Goal: Task Accomplishment & Management: Complete application form

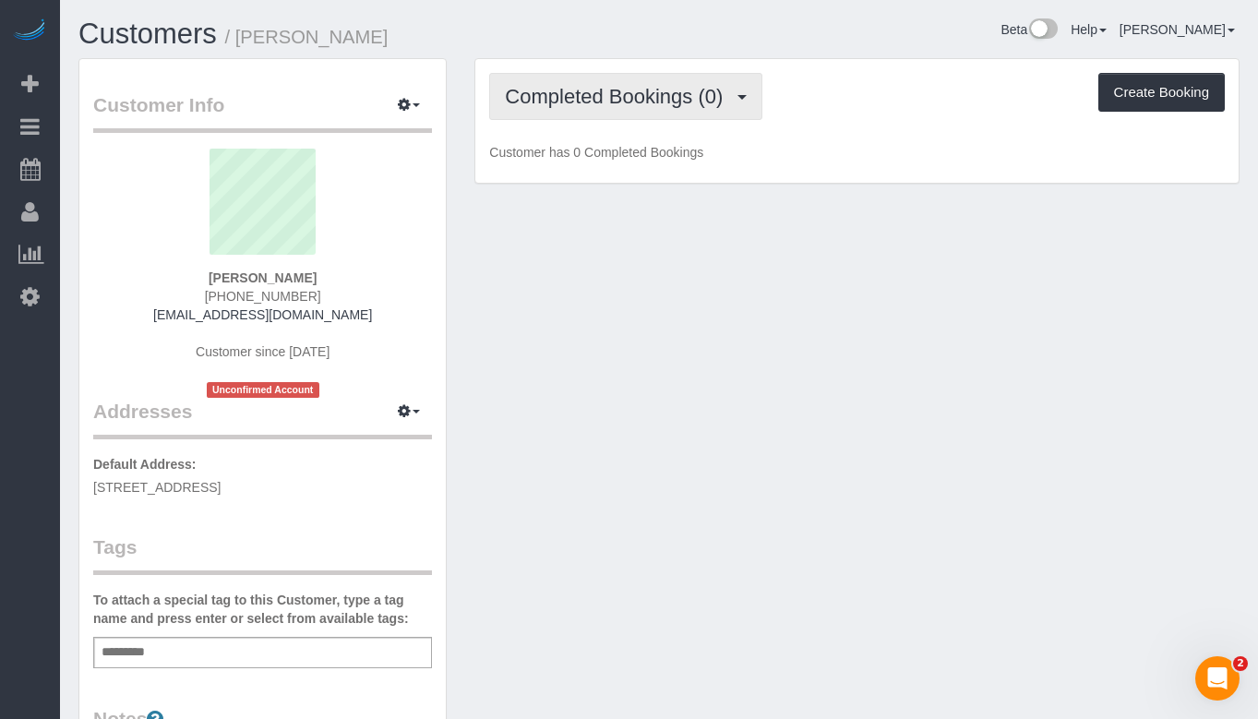
click at [591, 108] on button "Completed Bookings (0)" at bounding box center [625, 96] width 273 height 47
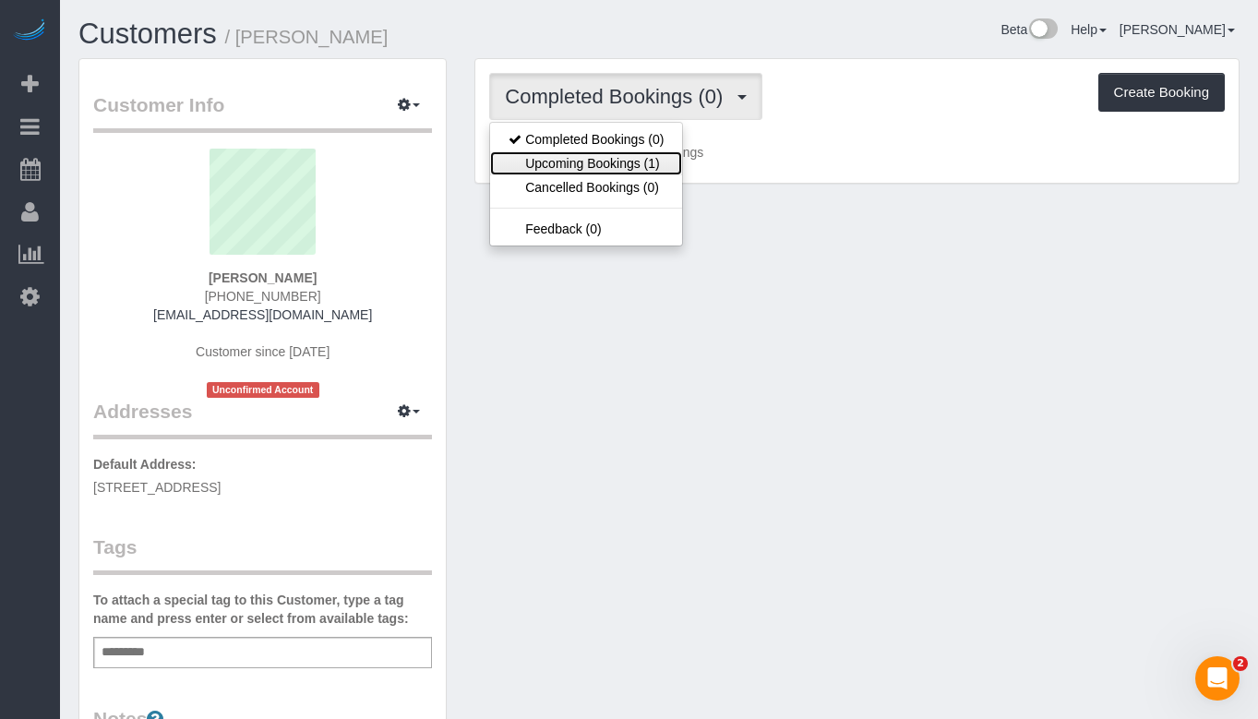
click at [584, 159] on link "Upcoming Bookings (1)" at bounding box center [586, 163] width 192 height 24
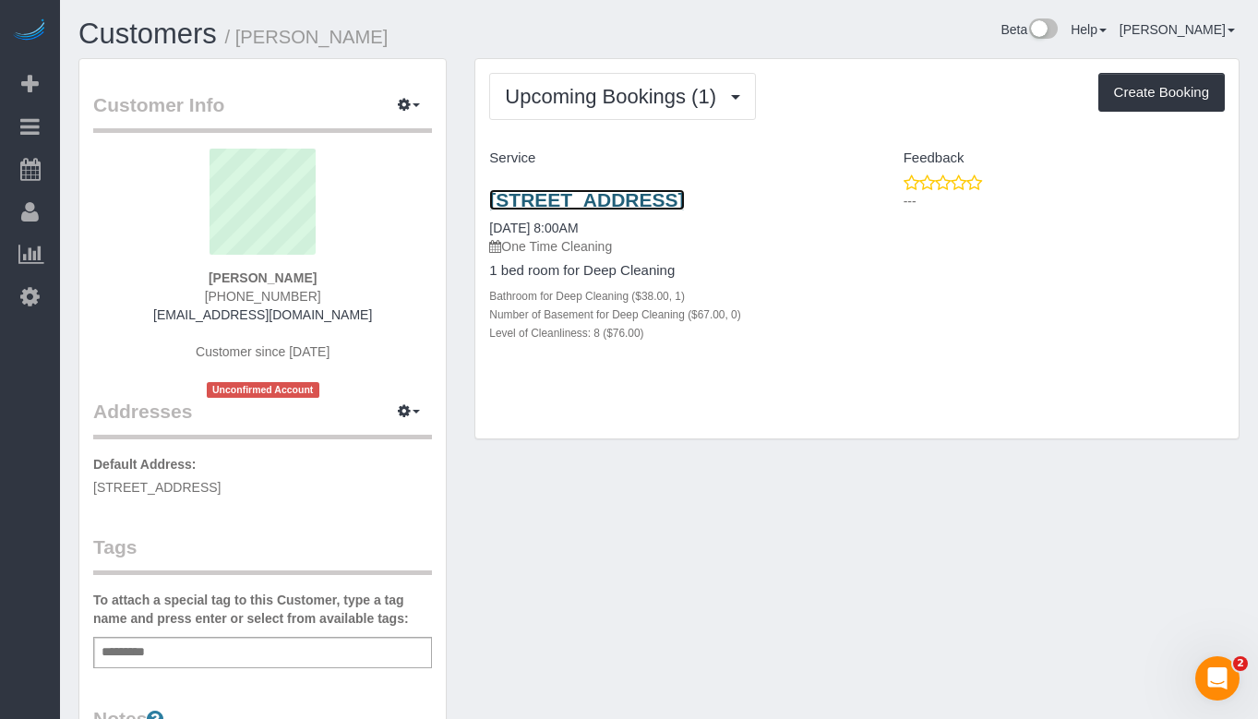
click at [577, 210] on link "454 West Division Street, Unit 509, Chicago, IL 60610" at bounding box center [586, 199] width 195 height 21
drag, startPoint x: 317, startPoint y: 282, endPoint x: 202, endPoint y: 278, distance: 114.5
click at [202, 278] on div "Brittany Ward (773) 837-6863 brittanyjusticeward@gmail.com Customer since 2025 …" at bounding box center [262, 273] width 339 height 249
copy strong "[PERSON_NAME]"
click at [759, 502] on div "Customer Info Edit Contact Info Send Message Email Preferences Special Sales Ta…" at bounding box center [659, 595] width 1188 height 1074
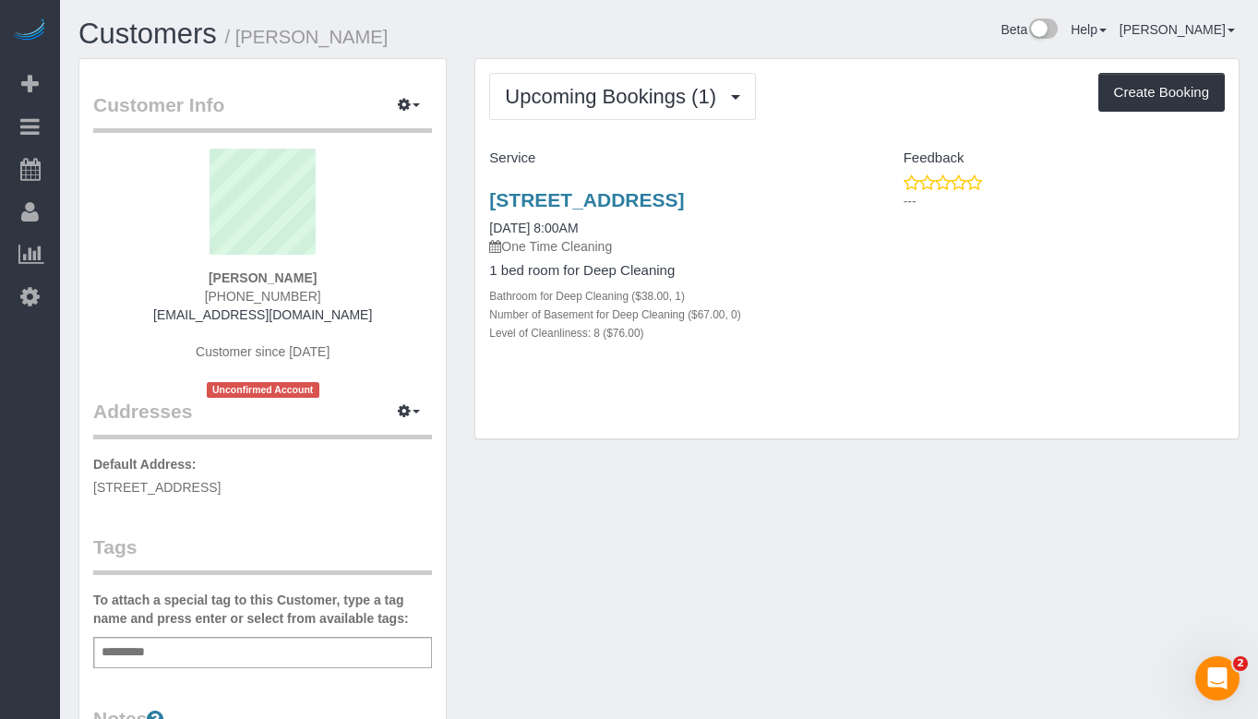
drag, startPoint x: 322, startPoint y: 293, endPoint x: 210, endPoint y: 292, distance: 111.7
click at [210, 292] on div "Brittany Ward (773) 837-6863 brittanyjusticeward@gmail.com Customer since 2025 …" at bounding box center [262, 273] width 339 height 249
copy span "[PHONE_NUMBER]"
drag, startPoint x: 671, startPoint y: 227, endPoint x: 593, endPoint y: 228, distance: 77.5
click at [593, 210] on h3 "454 West Division Street, Unit 509, Chicago, IL 60610" at bounding box center [665, 199] width 353 height 21
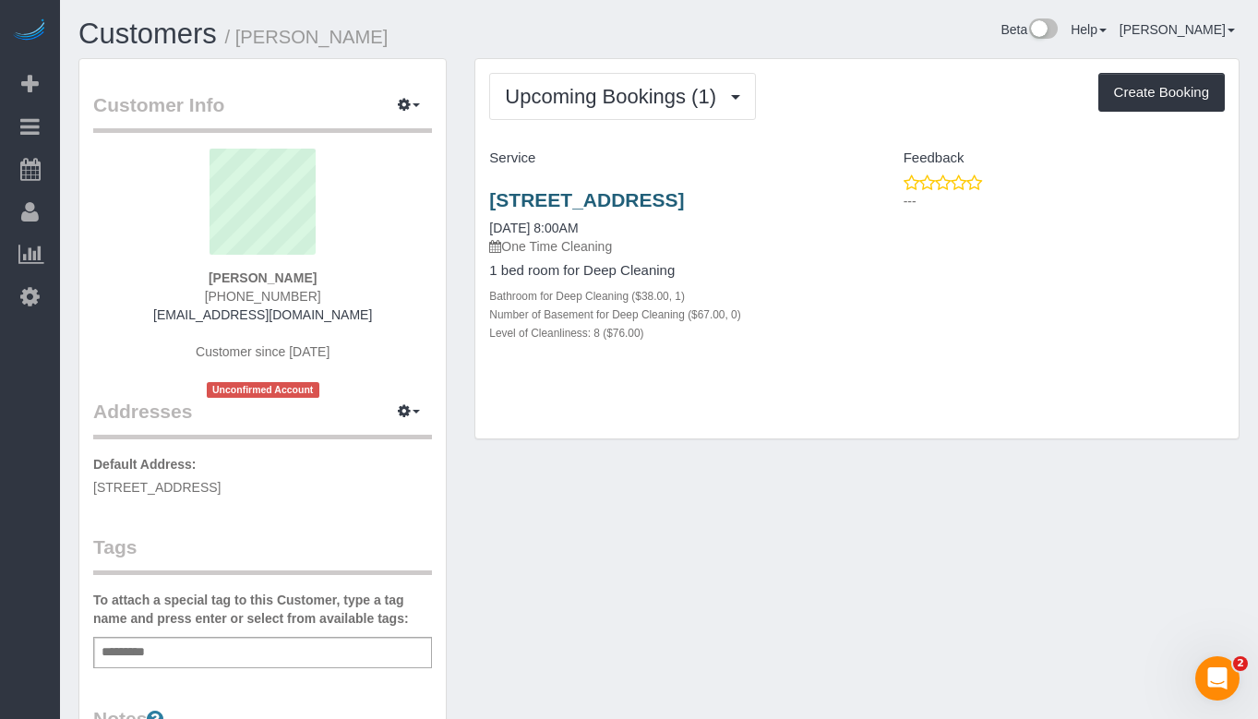
copy link "60610"
drag, startPoint x: 375, startPoint y: 321, endPoint x: 127, endPoint y: 316, distance: 247.4
click at [127, 316] on div "Brittany Ward (773) 837-6863 brittanyjusticeward@gmail.com Customer since 2025 …" at bounding box center [262, 273] width 339 height 249
copy link "[EMAIL_ADDRESS][DOMAIN_NAME]"
click at [829, 499] on div "Customer Info Edit Contact Info Send Message Email Preferences Special Sales Ta…" at bounding box center [659, 595] width 1188 height 1074
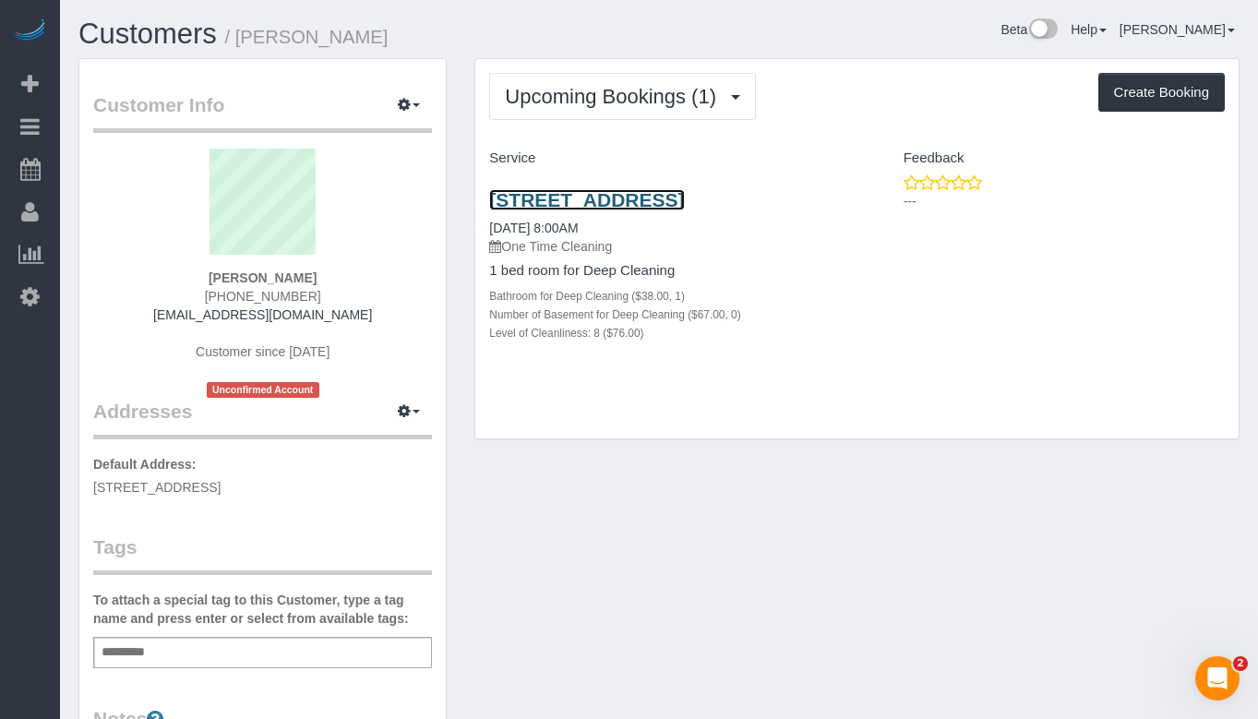
click at [611, 210] on link "454 West Division Street, Unit 509, Chicago, IL 60610" at bounding box center [586, 199] width 195 height 21
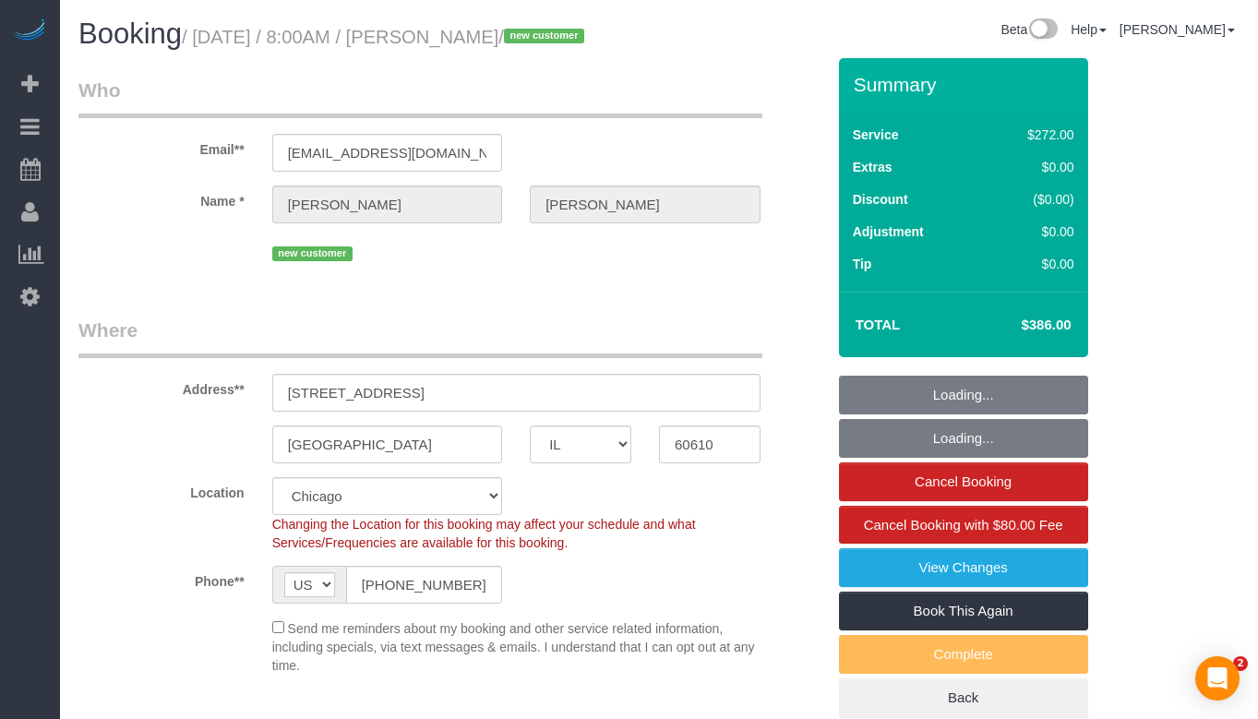
select select "IL"
select select "513"
select select "8"
select select "number:1"
select select "number:58"
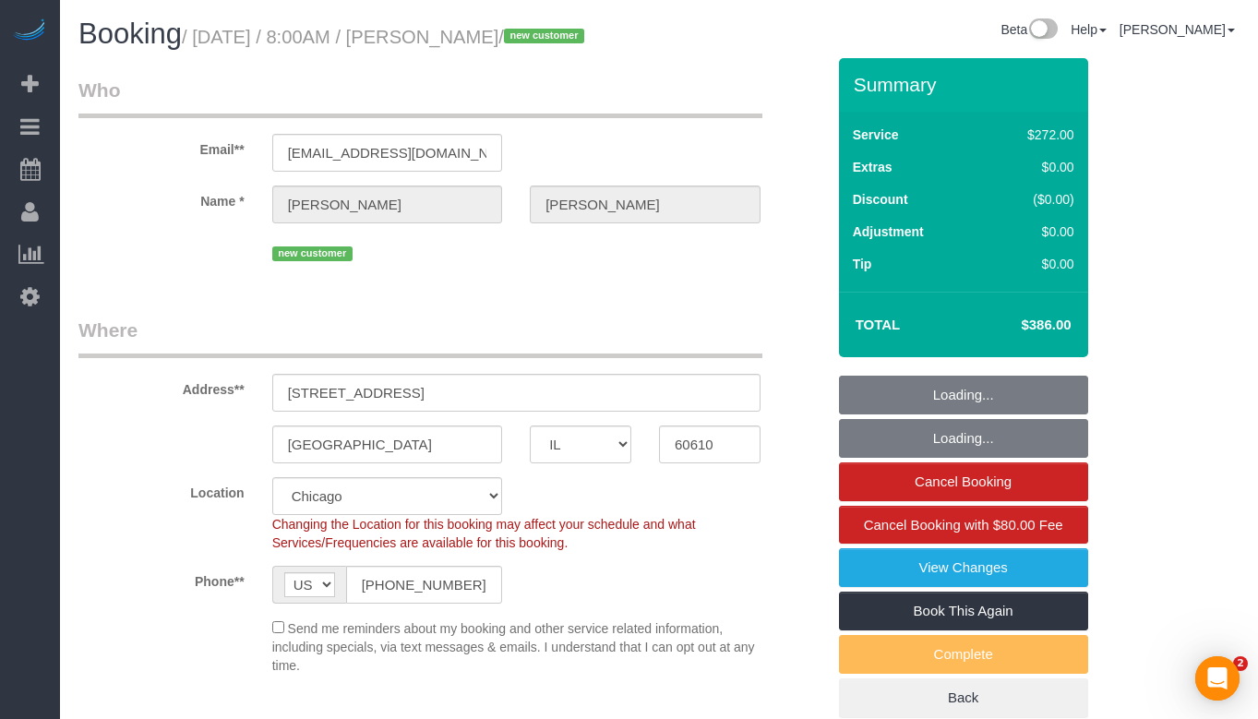
select select "number:139"
select select "number:106"
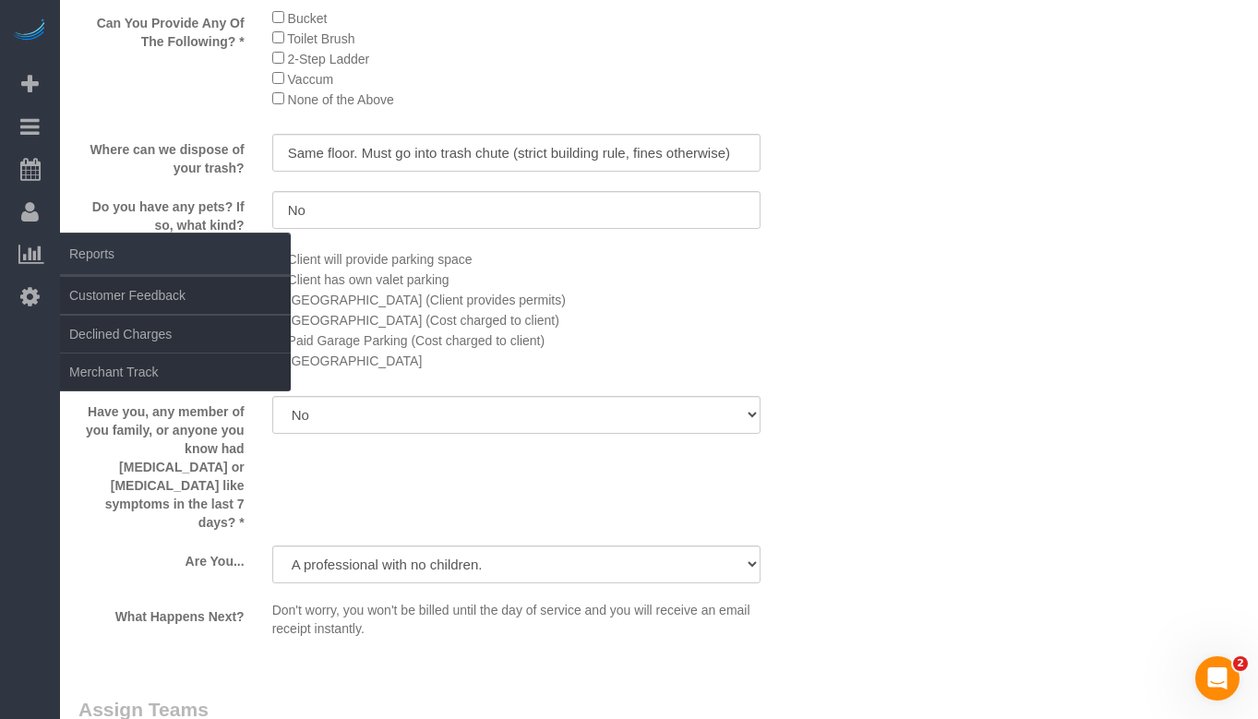
scroll to position [2768, 0]
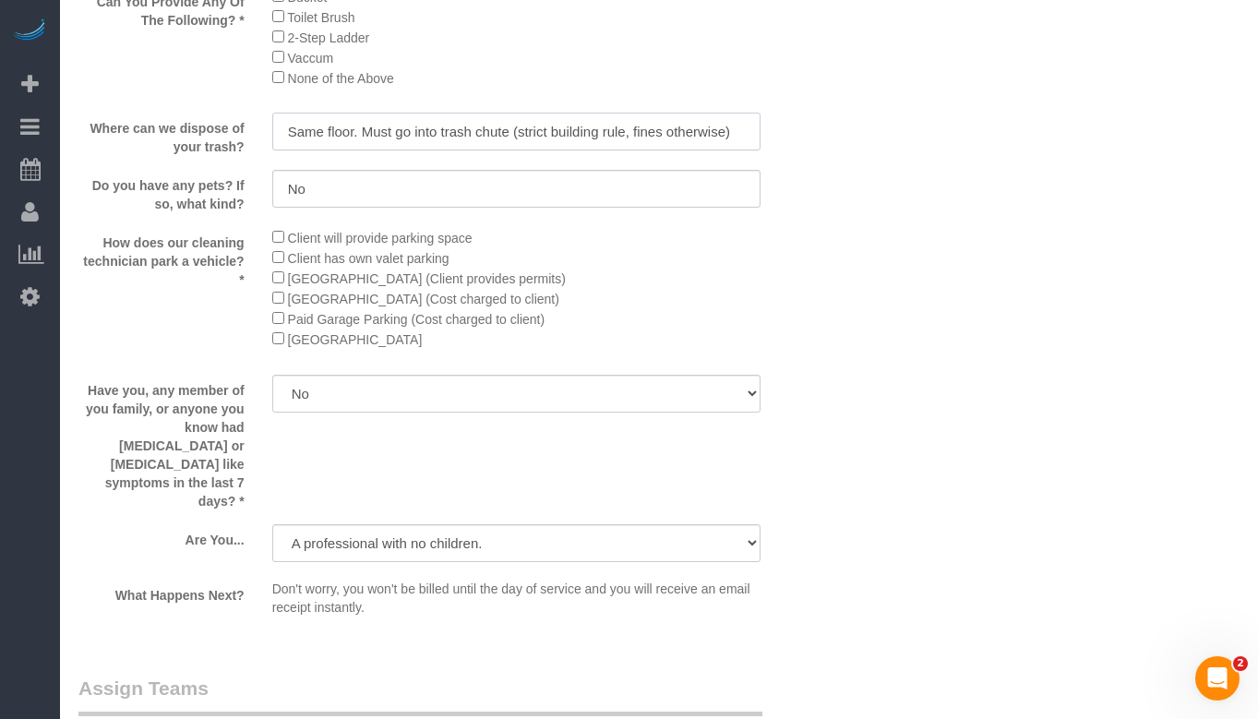
drag, startPoint x: 354, startPoint y: 164, endPoint x: 245, endPoint y: 162, distance: 108.9
click at [245, 156] on div "Where can we dispose of your trash? Same floor. Must go into trash chute (stric…" at bounding box center [452, 134] width 774 height 43
paste input "the same floor on the other side of the hallway, there's a trash room. It goes …"
click at [707, 150] on input "On the same floor on the other side of the hallway, there's a trash room. It go…" at bounding box center [516, 132] width 488 height 38
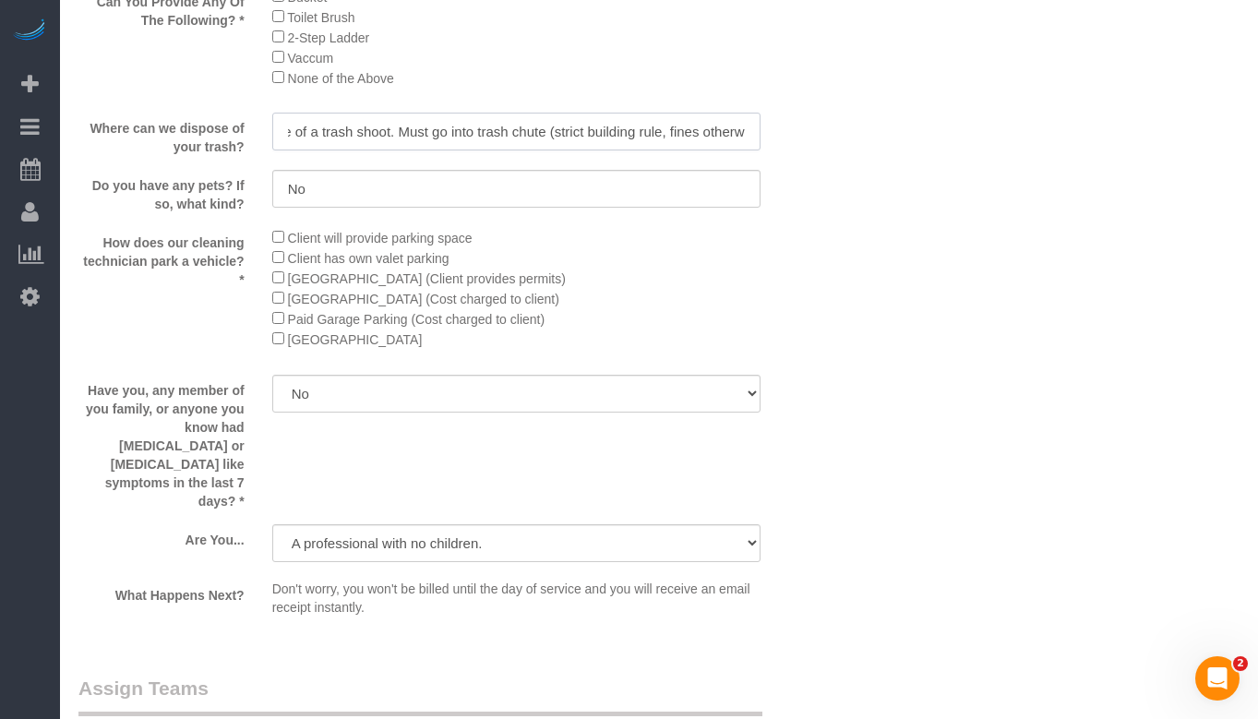
scroll to position [0, 543]
click at [700, 150] on input "On the same floor on the other side of the hallway, there's a trash room. It go…" at bounding box center [516, 132] width 488 height 38
type input "On the same floor on the other side of the hallway, there's a trash room. It go…"
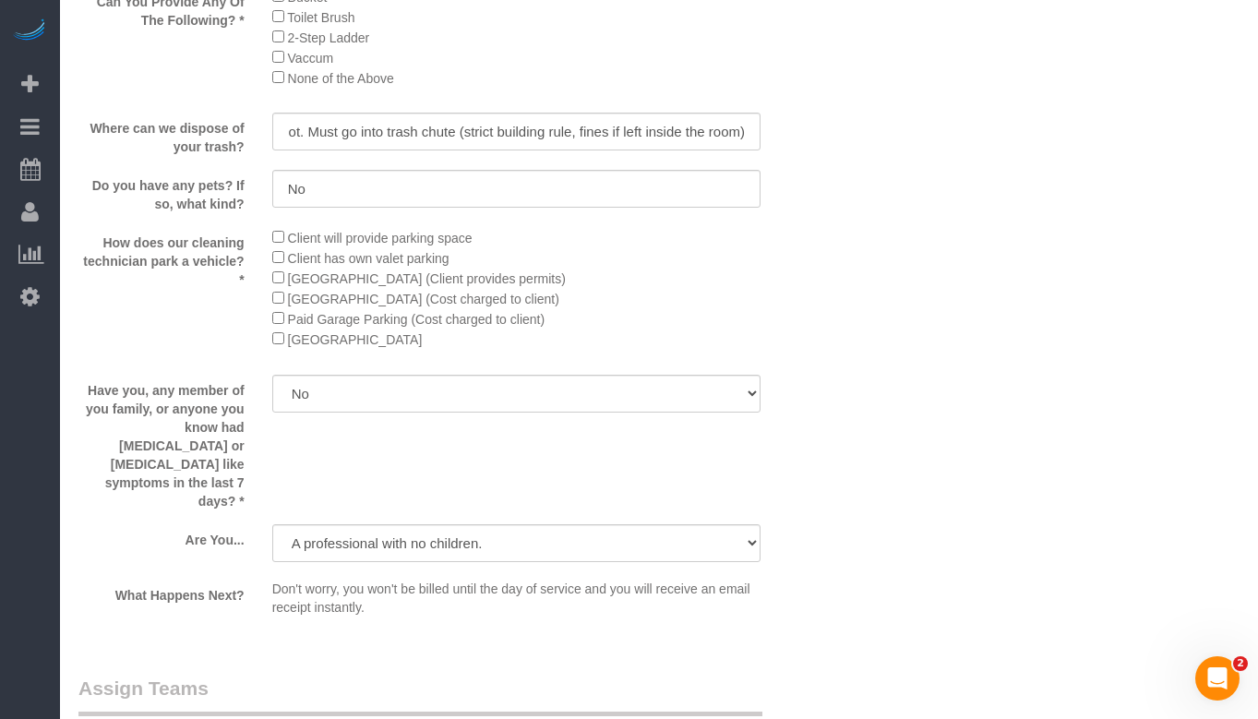
scroll to position [0, 0]
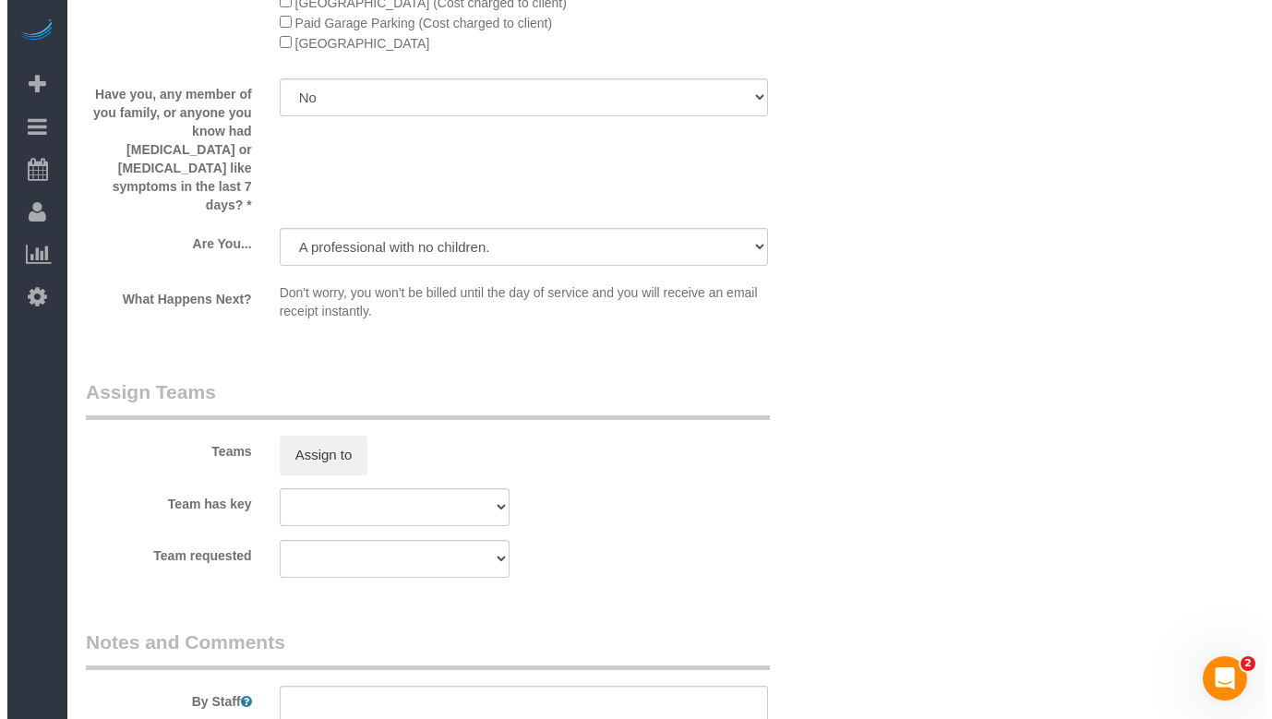
scroll to position [3137, 0]
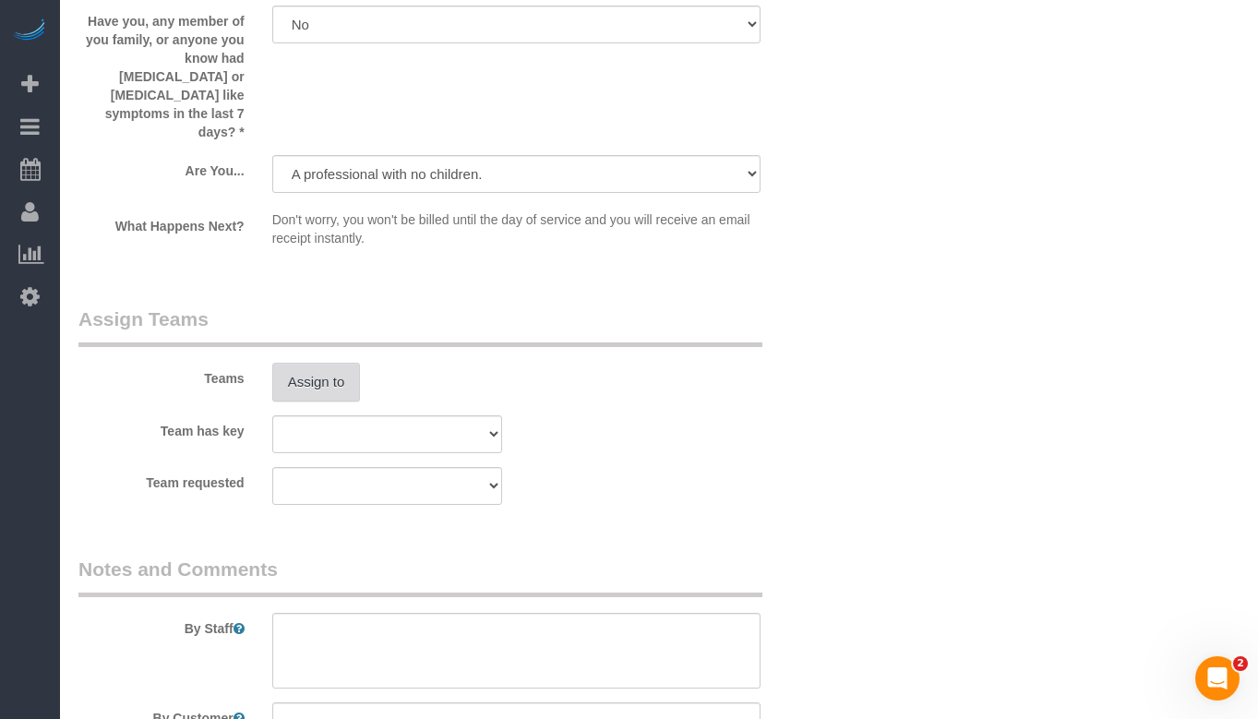
click at [311, 363] on button "Assign to" at bounding box center [316, 382] width 89 height 39
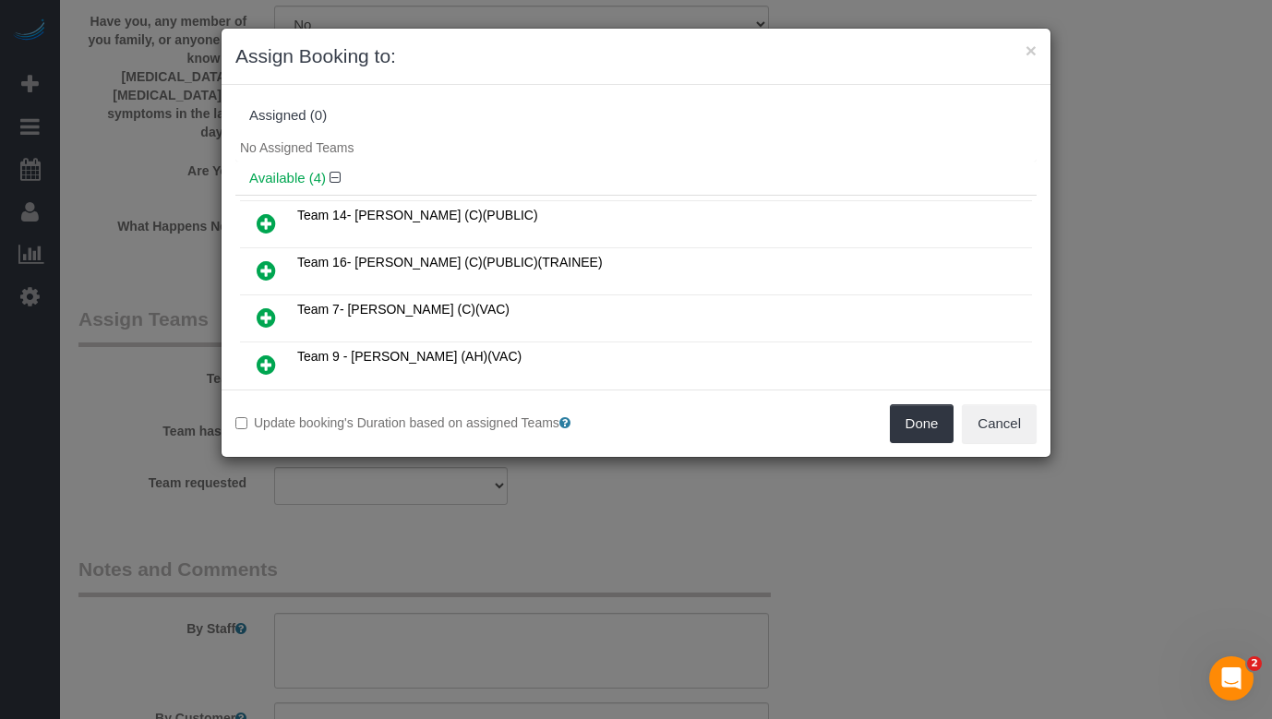
scroll to position [92, 0]
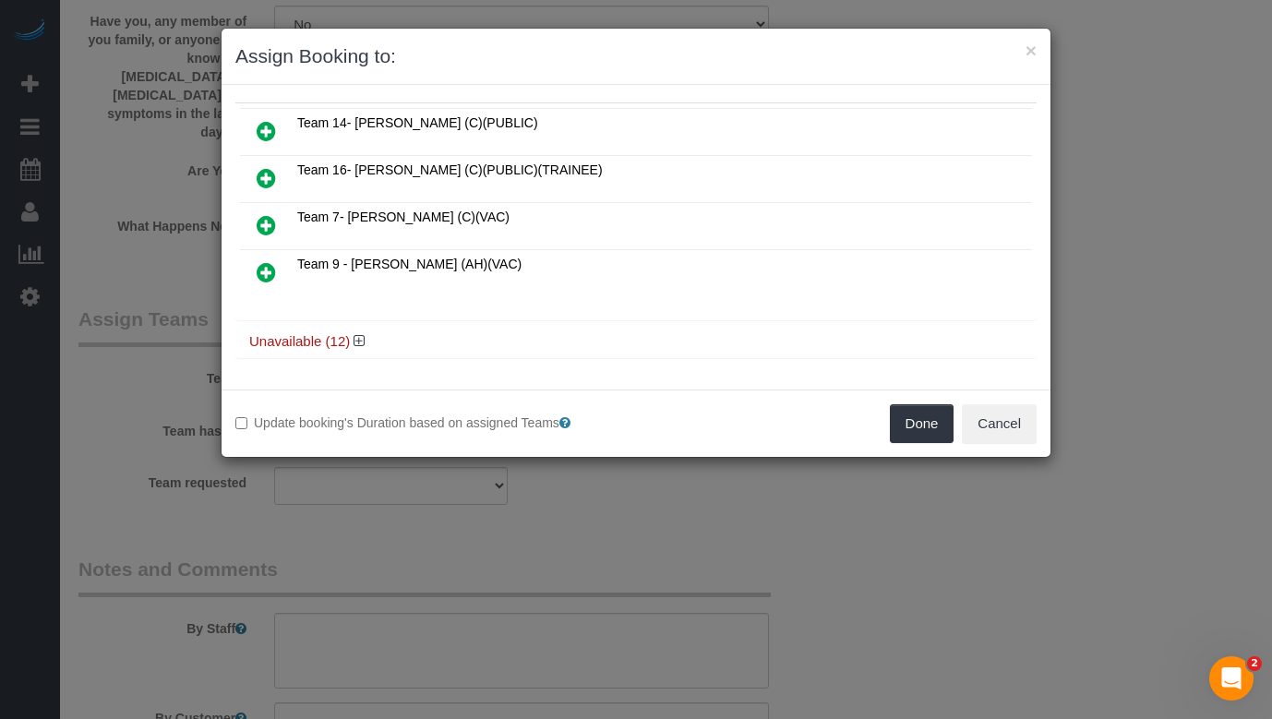
click at [261, 225] on icon at bounding box center [266, 225] width 19 height 22
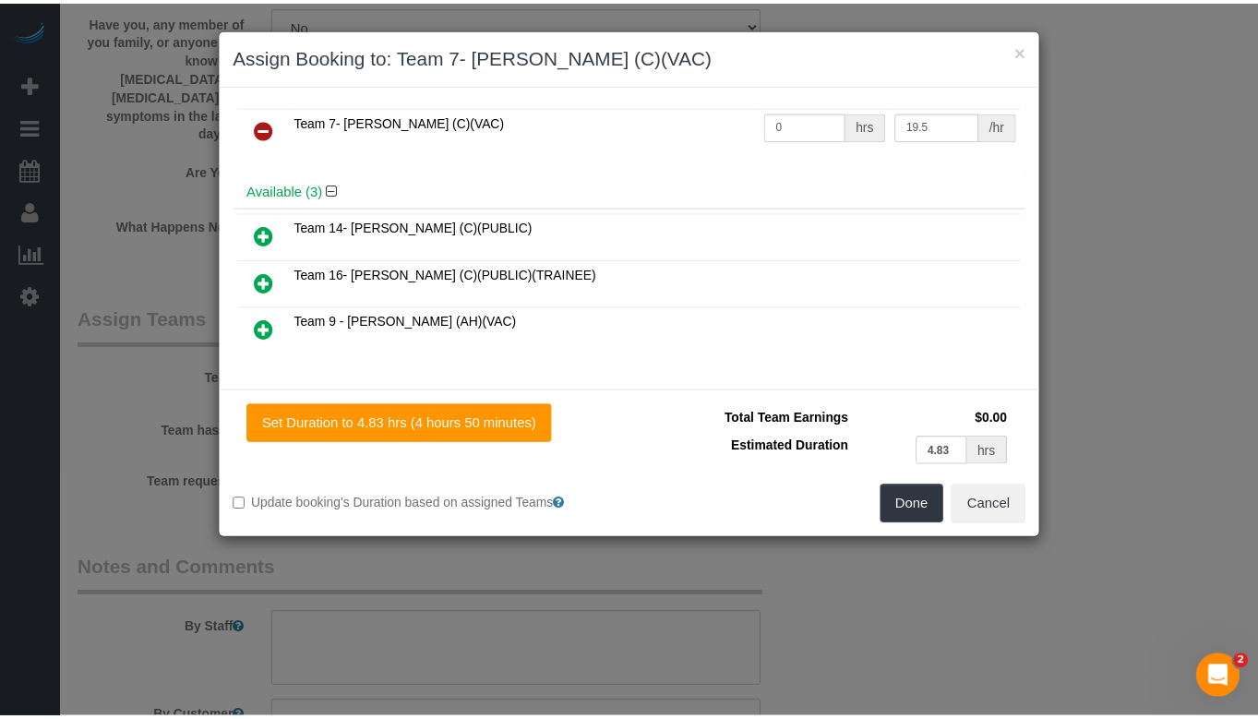
scroll to position [0, 0]
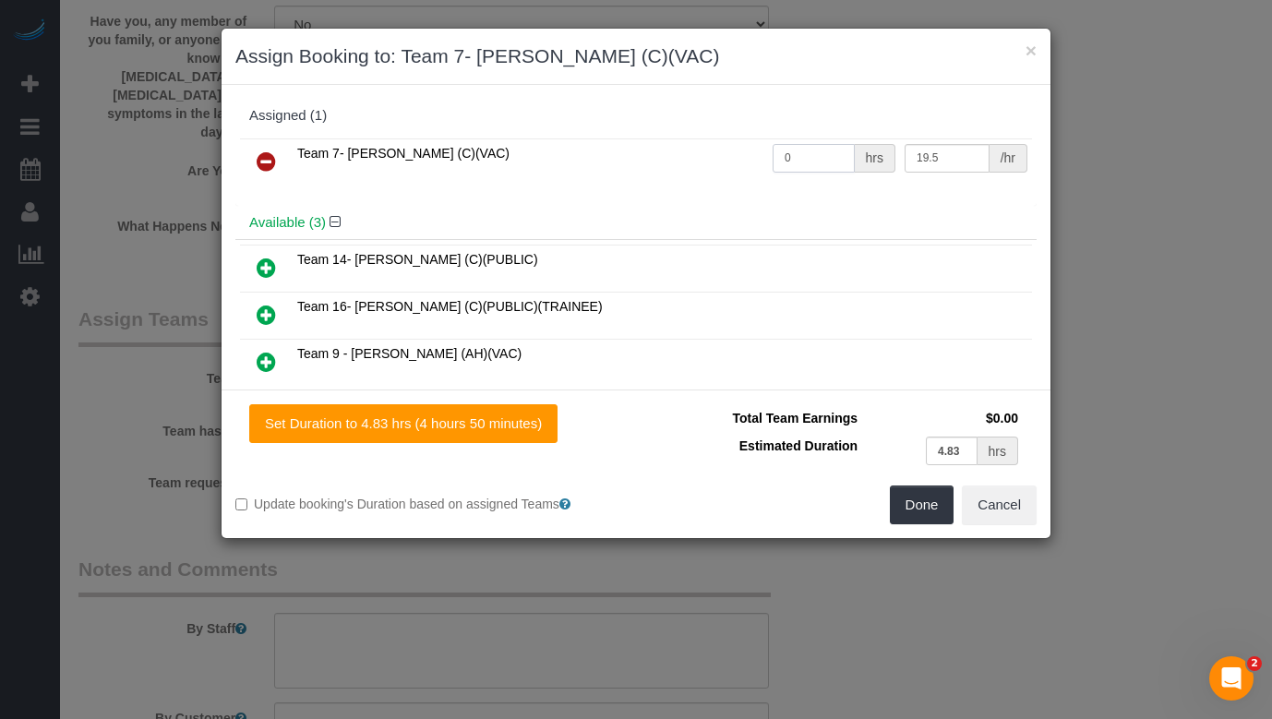
click at [820, 150] on input "0" at bounding box center [813, 158] width 82 height 29
type input "4.83"
click at [925, 519] on button "Done" at bounding box center [922, 504] width 65 height 39
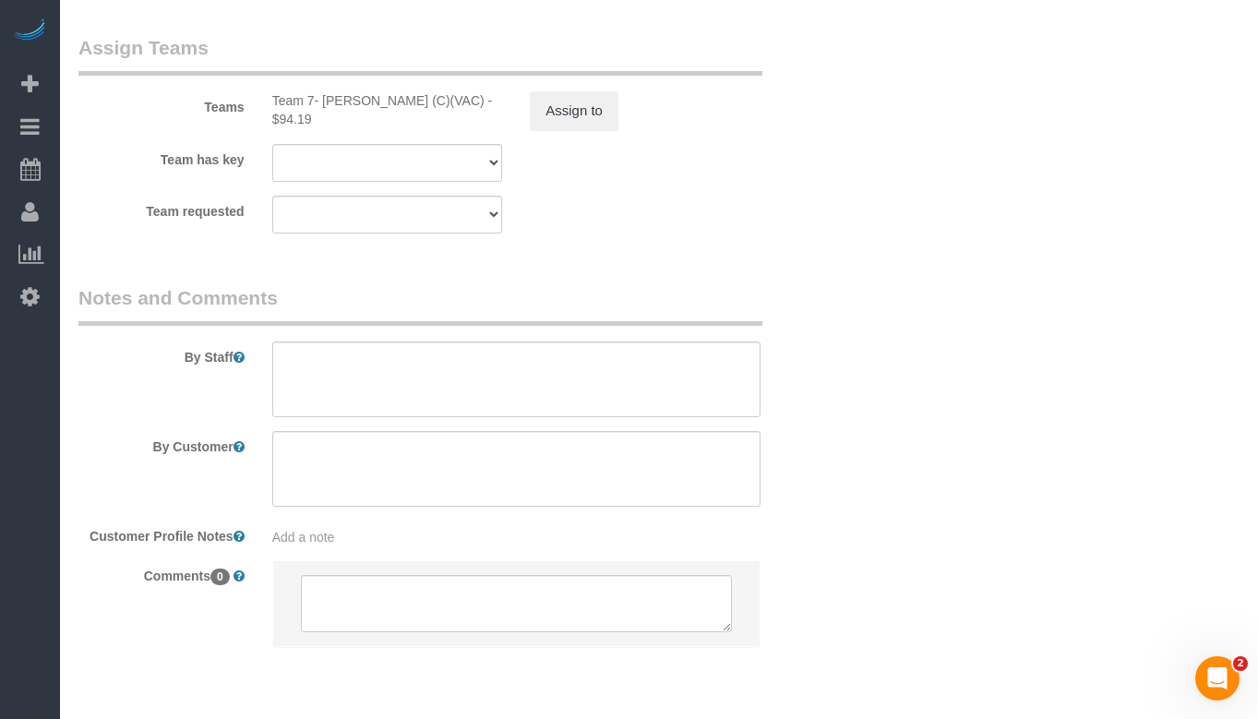
scroll to position [3414, 0]
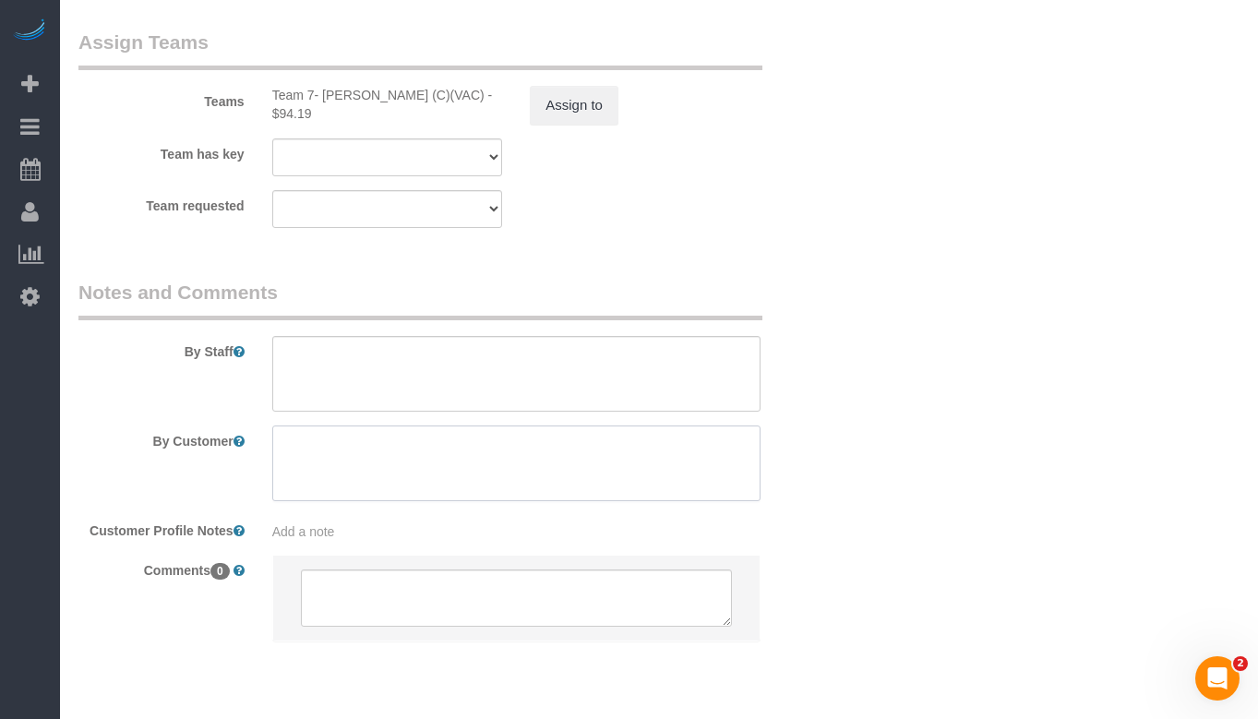
click at [364, 455] on textarea at bounding box center [516, 463] width 488 height 76
click at [352, 342] on textarea at bounding box center [516, 374] width 488 height 76
paste textarea "Initial Cleaning for a weekly cleaning. Partial Cleaning. 1). General Cleaning.…"
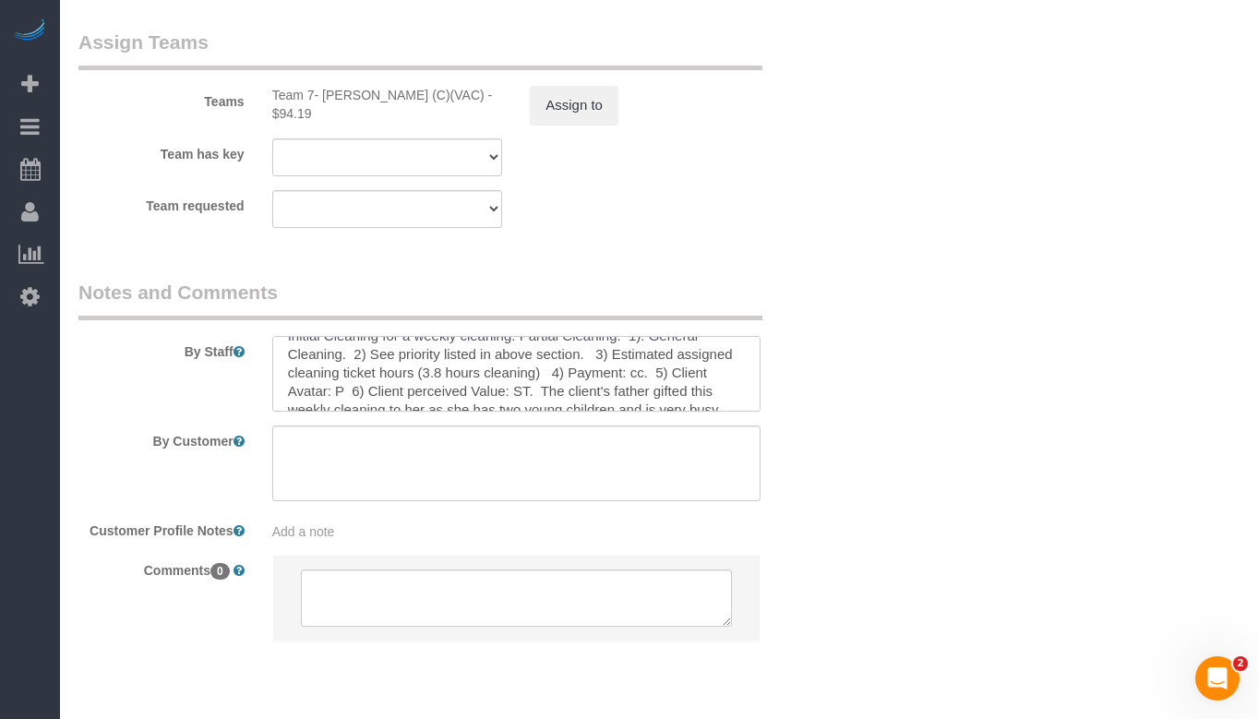
scroll to position [0, 0]
click at [322, 343] on textarea at bounding box center [516, 374] width 488 height 76
click at [473, 352] on textarea at bounding box center [516, 374] width 488 height 76
click at [331, 372] on textarea at bounding box center [516, 374] width 488 height 76
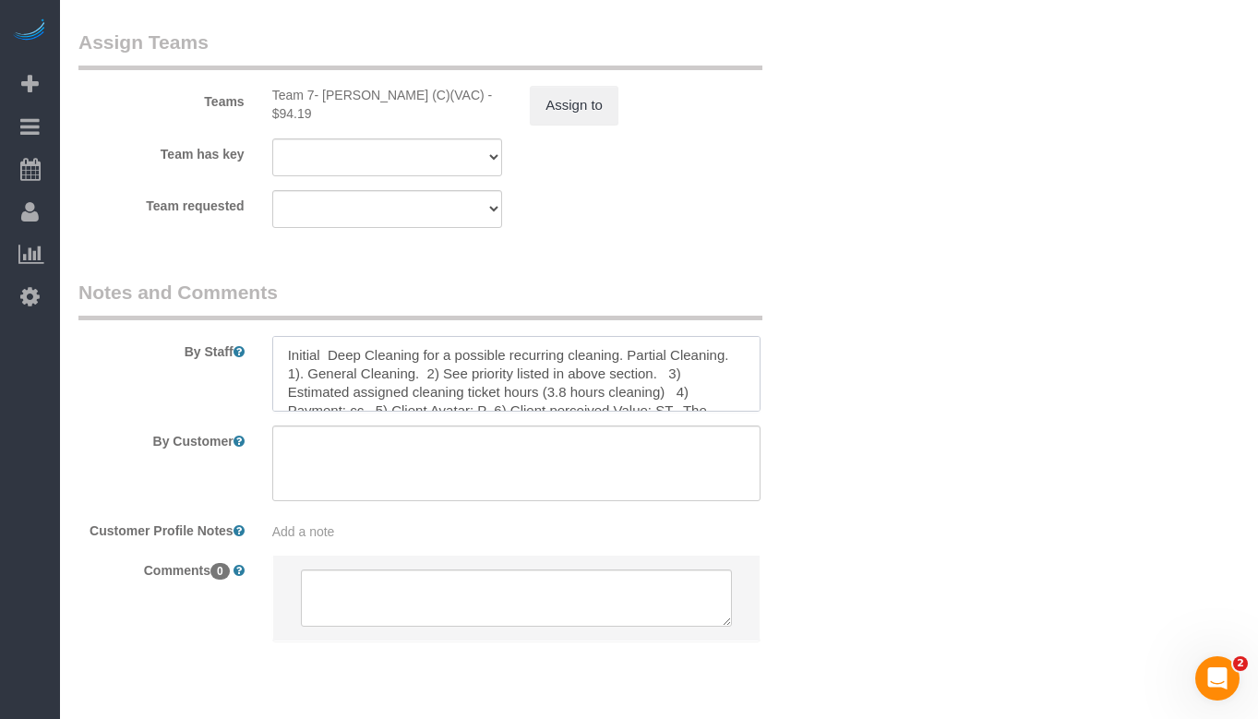
click at [331, 372] on textarea at bounding box center [516, 374] width 488 height 76
click at [487, 388] on textarea at bounding box center [516, 374] width 488 height 76
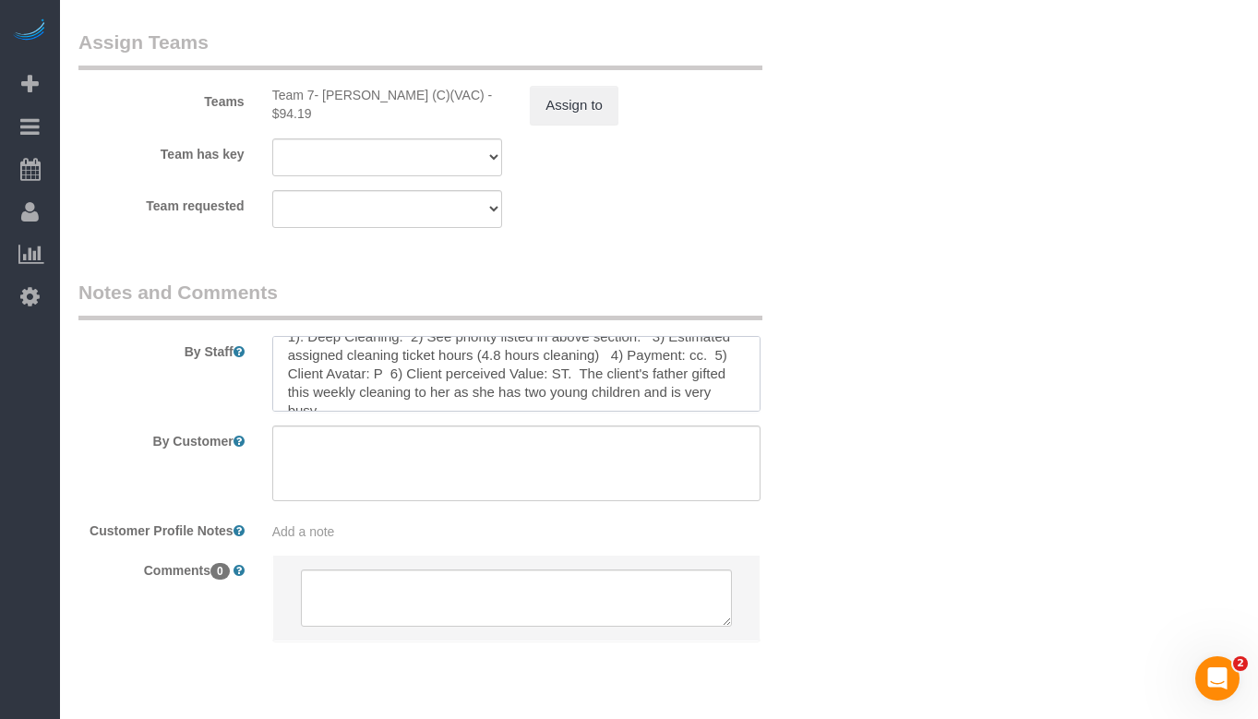
scroll to position [55, 0]
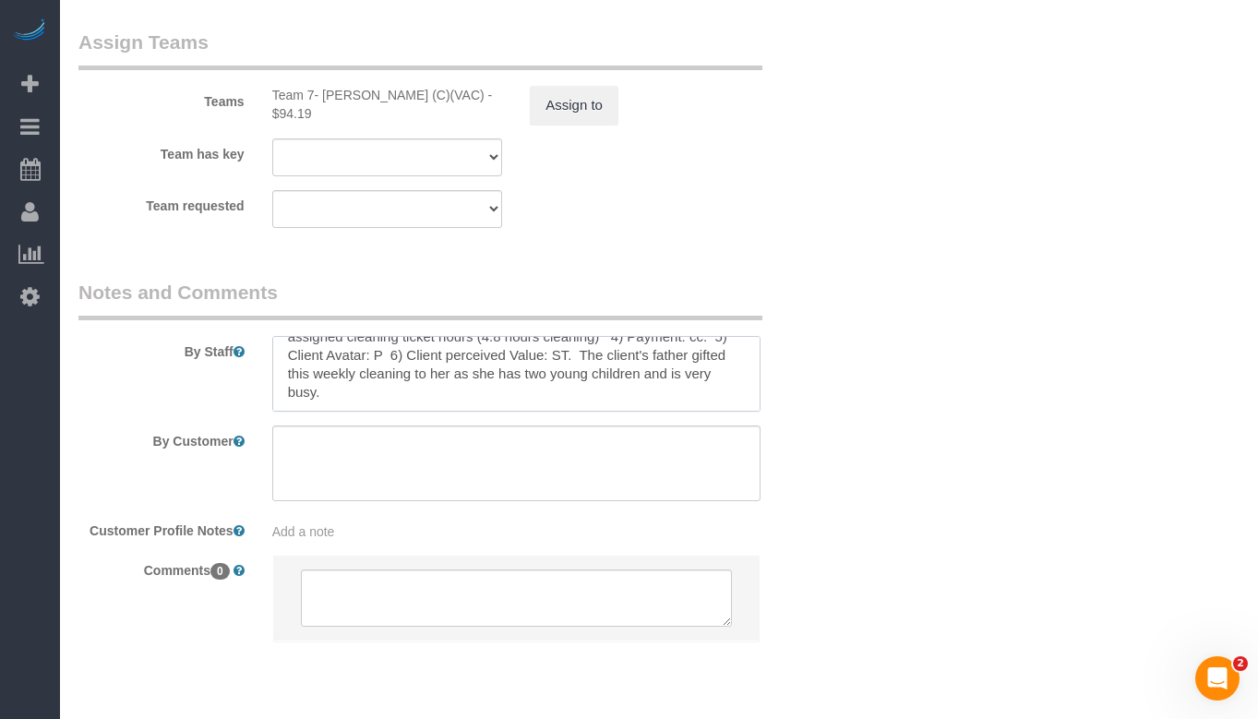
click at [377, 352] on textarea at bounding box center [516, 374] width 488 height 76
click at [515, 384] on textarea at bounding box center [516, 374] width 488 height 76
drag, startPoint x: 388, startPoint y: 392, endPoint x: 652, endPoint y: 355, distance: 267.4
click at [652, 355] on textarea at bounding box center [516, 374] width 488 height 76
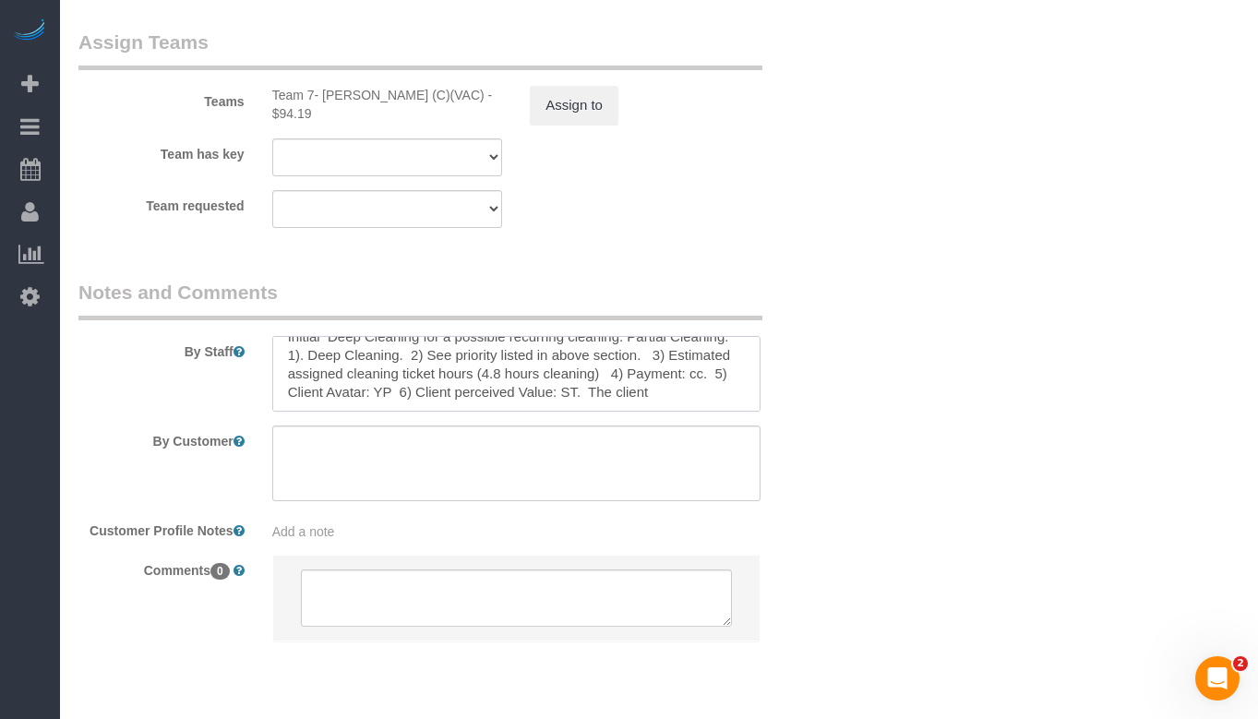
paste textarea "She’s starting a new job and feels too busy to handle cleaning."
click at [669, 364] on textarea at bounding box center [516, 374] width 488 height 76
click at [651, 395] on textarea at bounding box center [516, 374] width 488 height 76
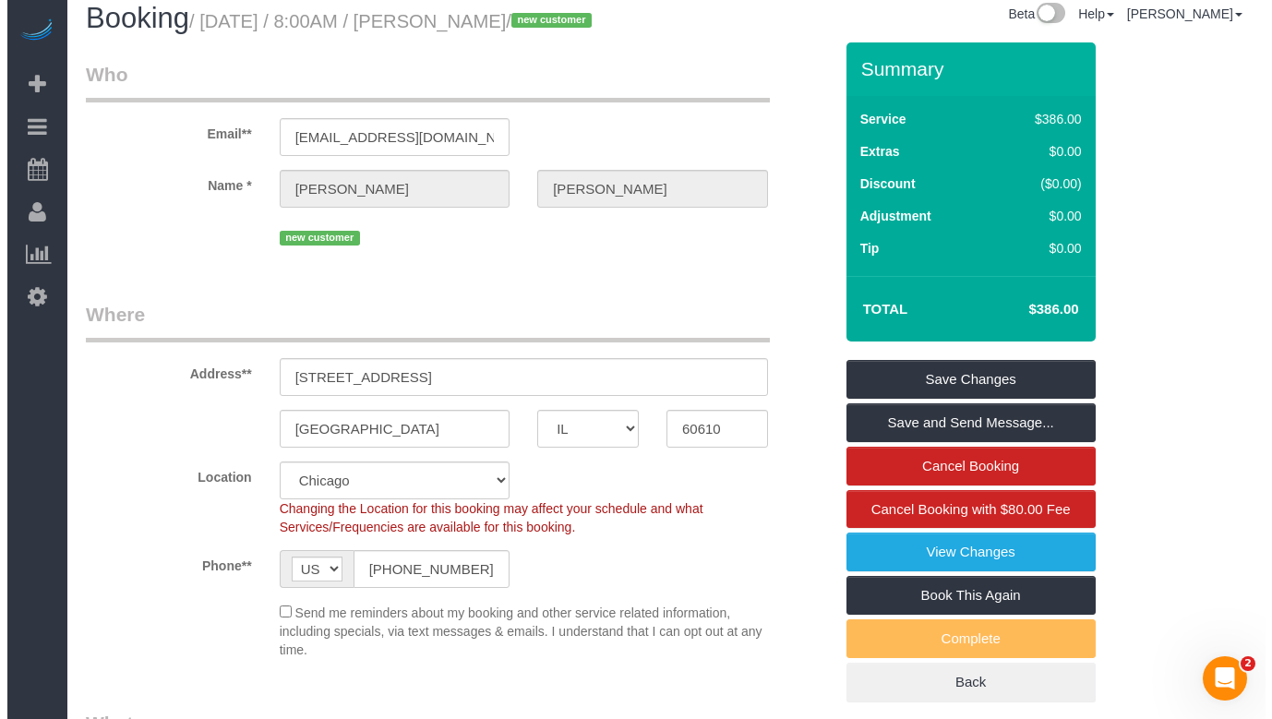
scroll to position [0, 0]
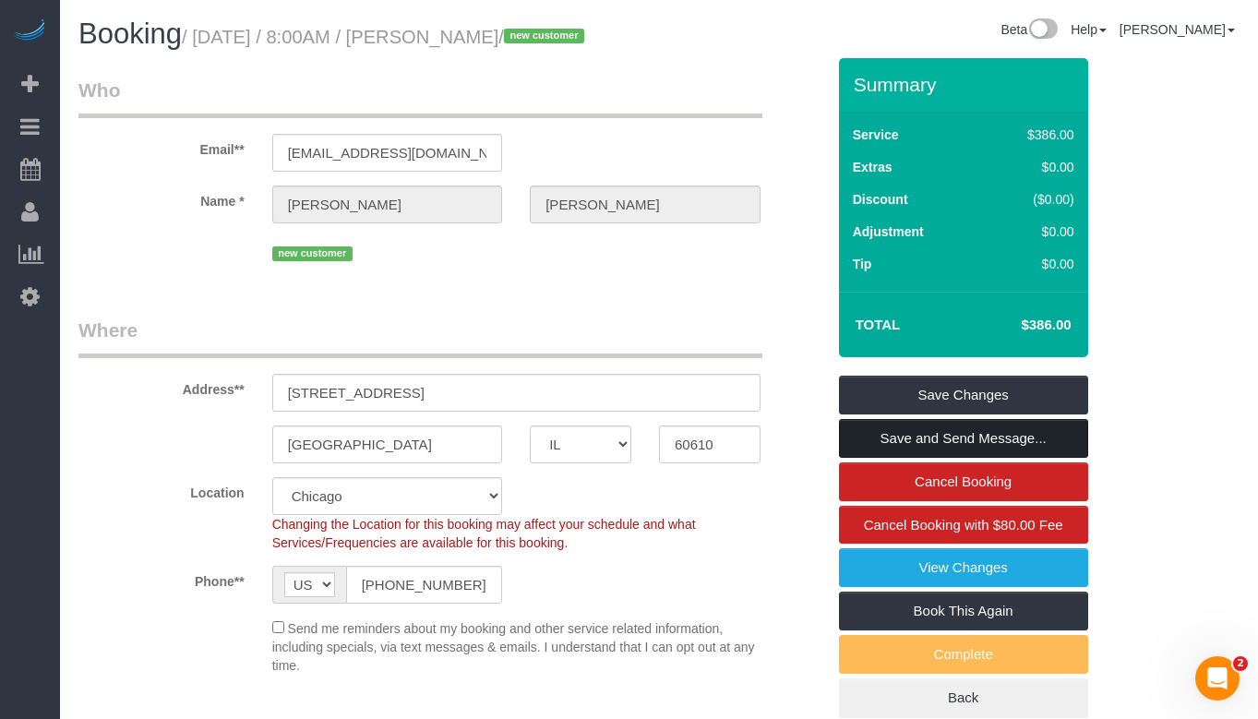
type textarea "Initial Deep Cleaning for a possible recurring cleaning. Partial Cleaning. 1). …"
click at [973, 458] on link "Save and Send Message..." at bounding box center [963, 438] width 249 height 39
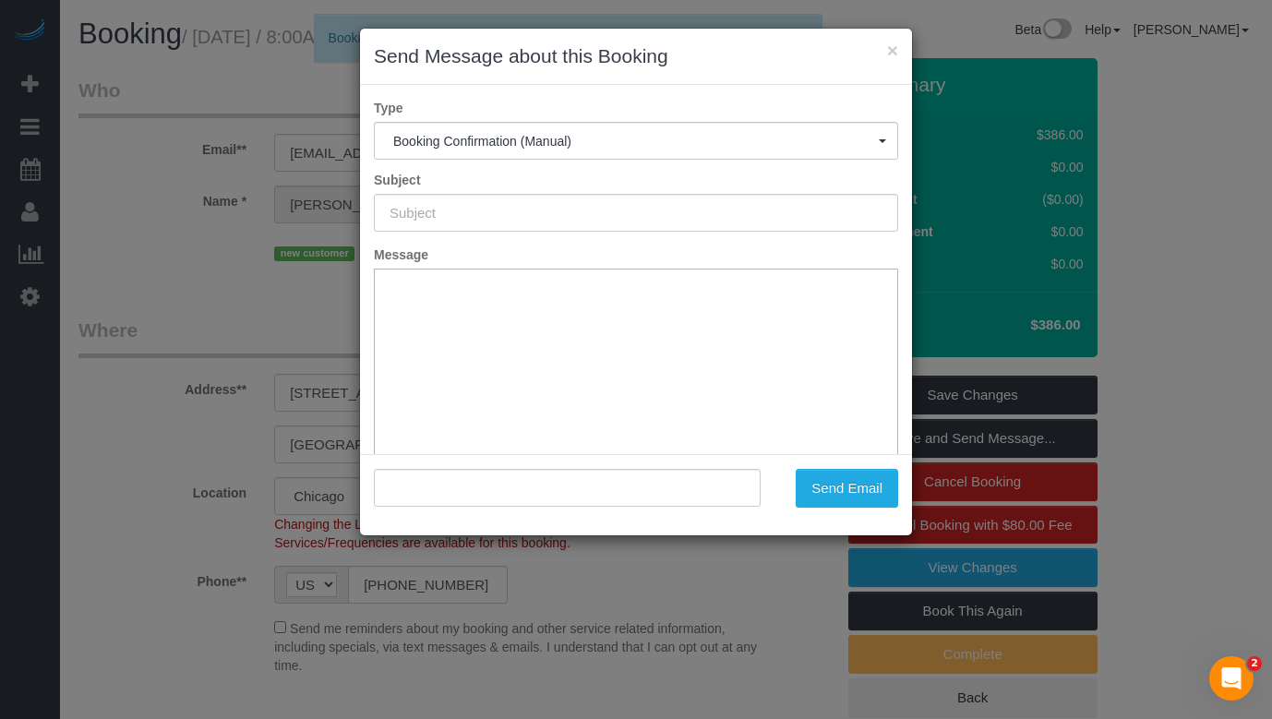
type input "Your Booking With Fresh Tech Maid, Confirmed!"
type input ""[PERSON_NAME]" <[EMAIL_ADDRESS][DOMAIN_NAME]>"
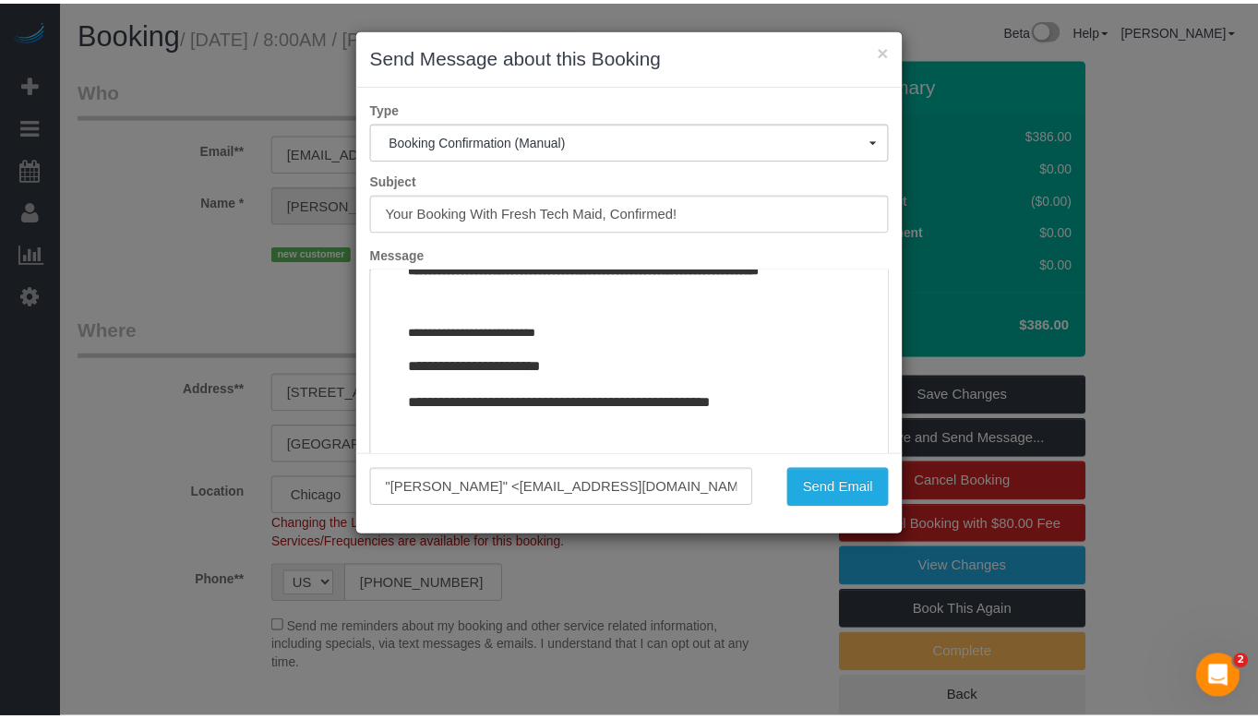
scroll to position [2265, 0]
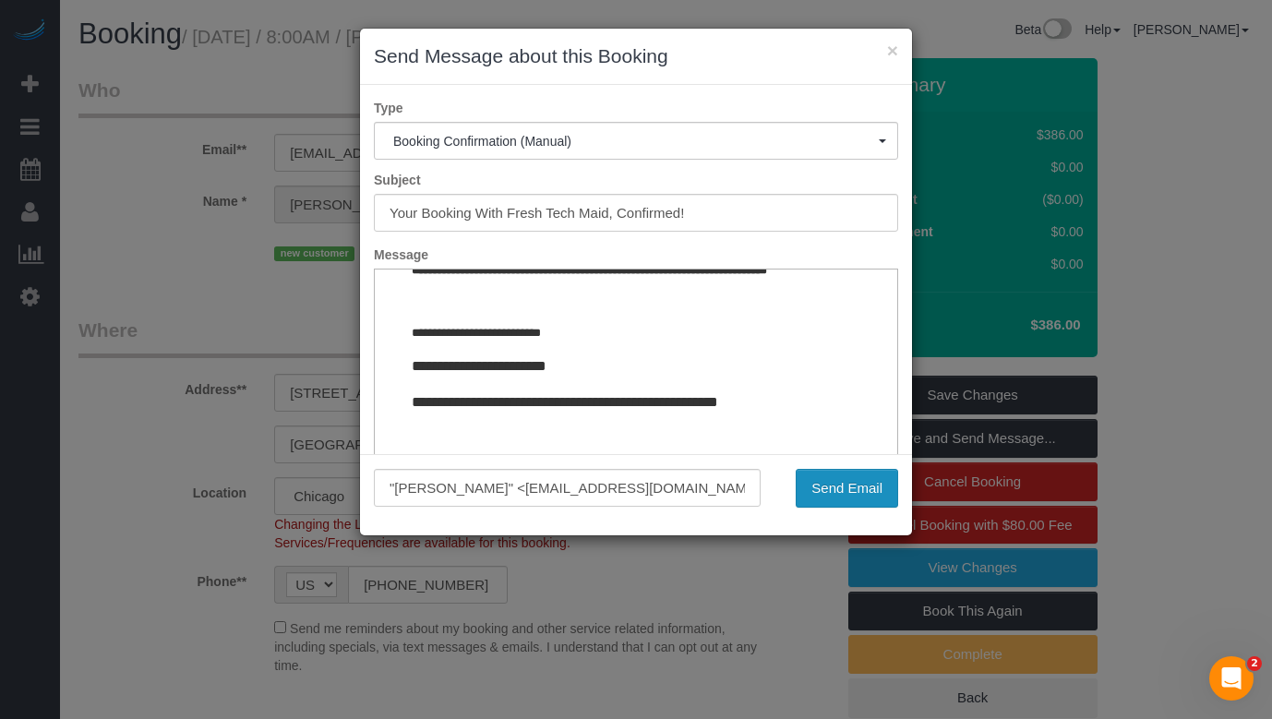
click at [864, 485] on button "Send Email" at bounding box center [846, 488] width 102 height 39
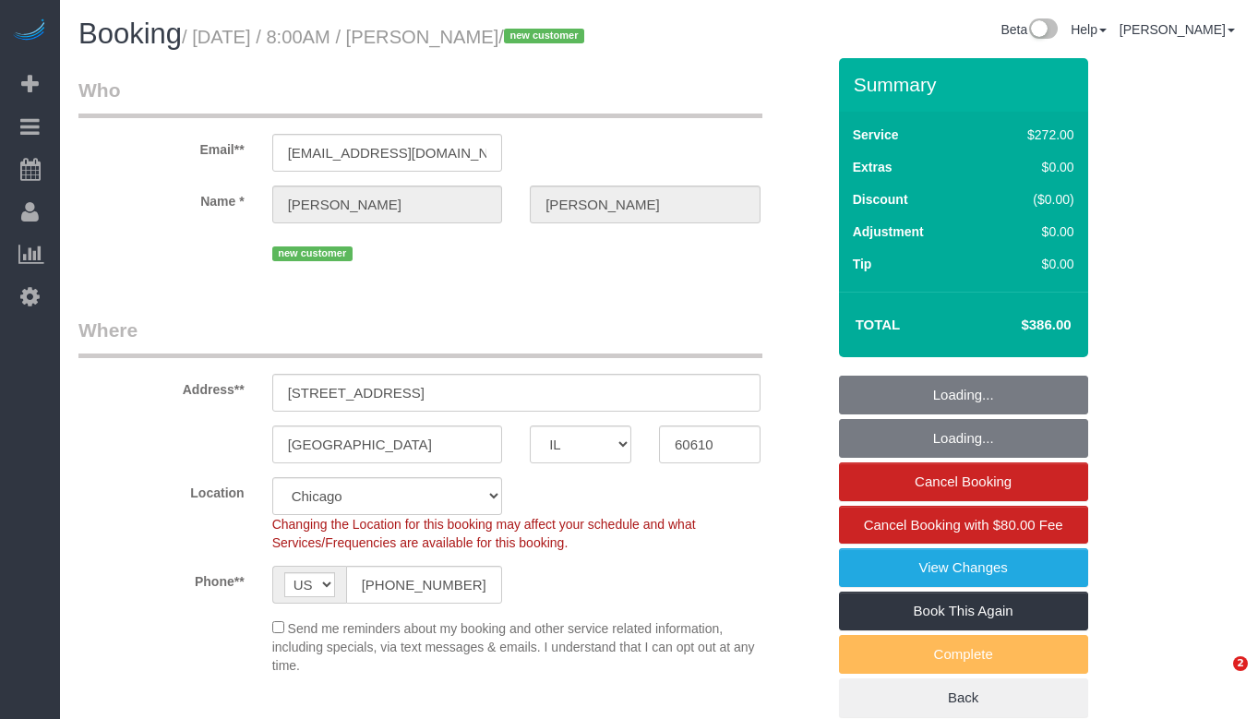
select select "IL"
select select "513"
select select "8"
select select "number:1"
select select "number:58"
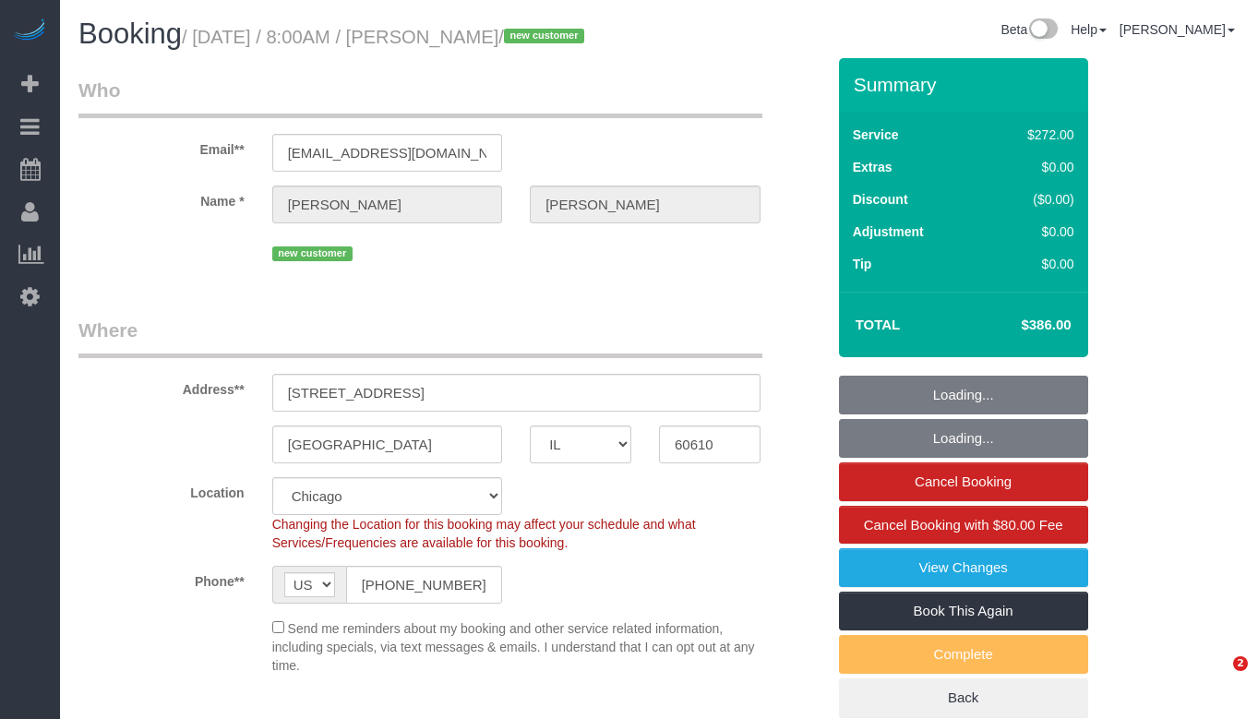
select select "number:139"
select select "number:106"
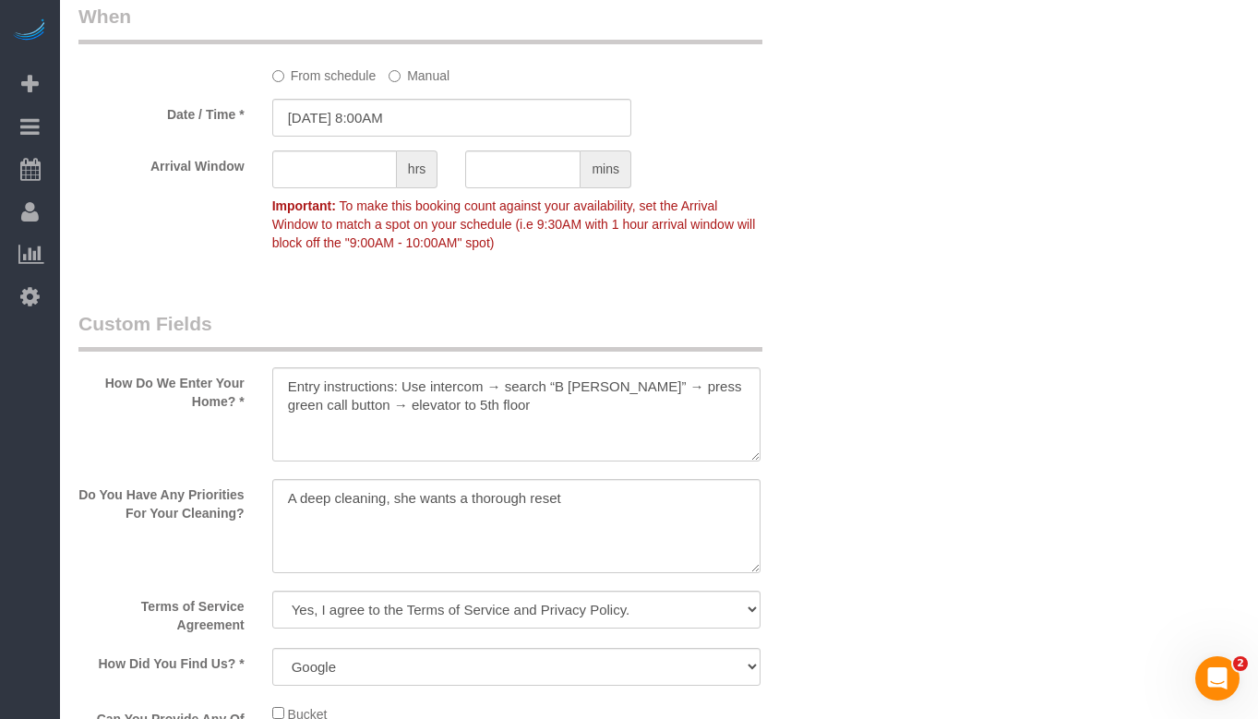
scroll to position [2307, 0]
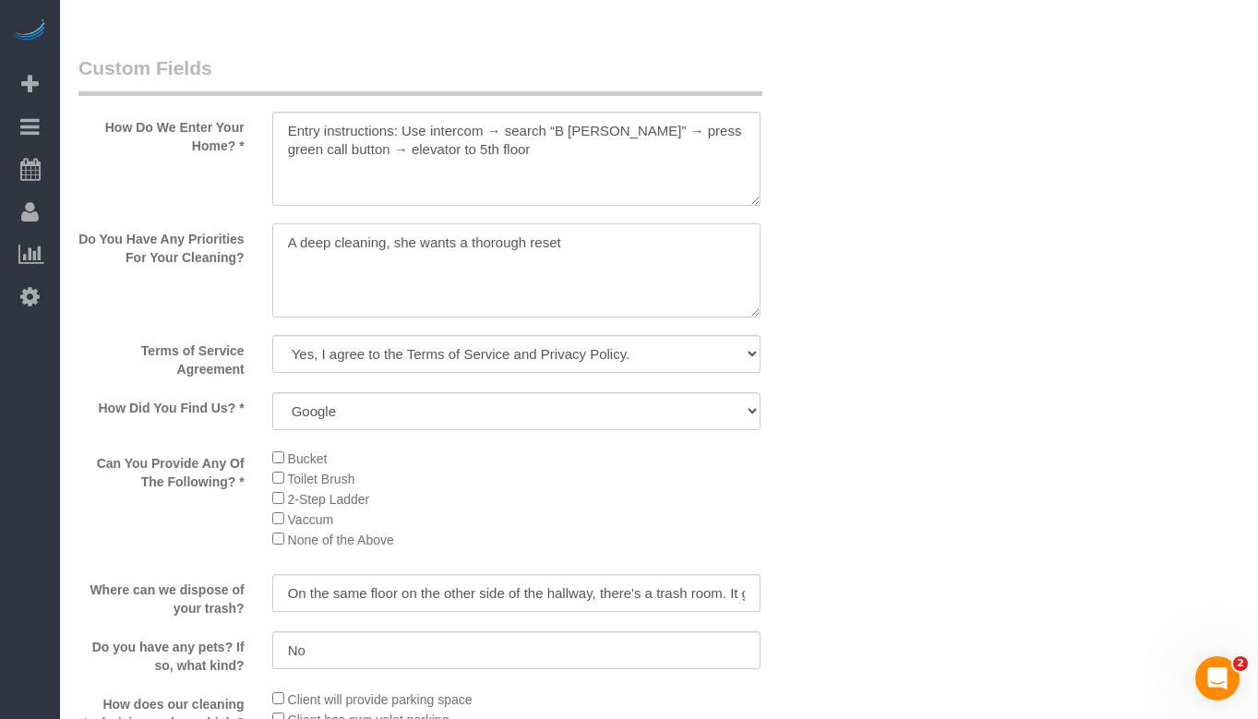
click at [484, 274] on textarea at bounding box center [516, 270] width 488 height 94
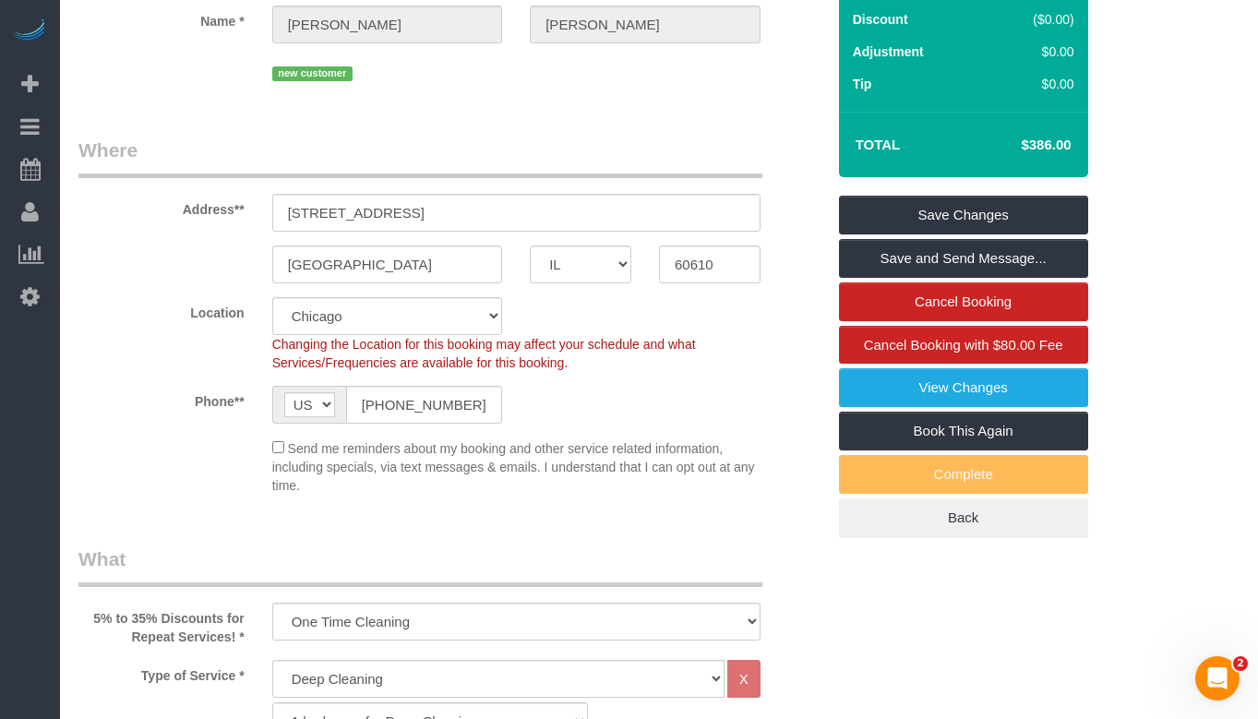
scroll to position [185, 0]
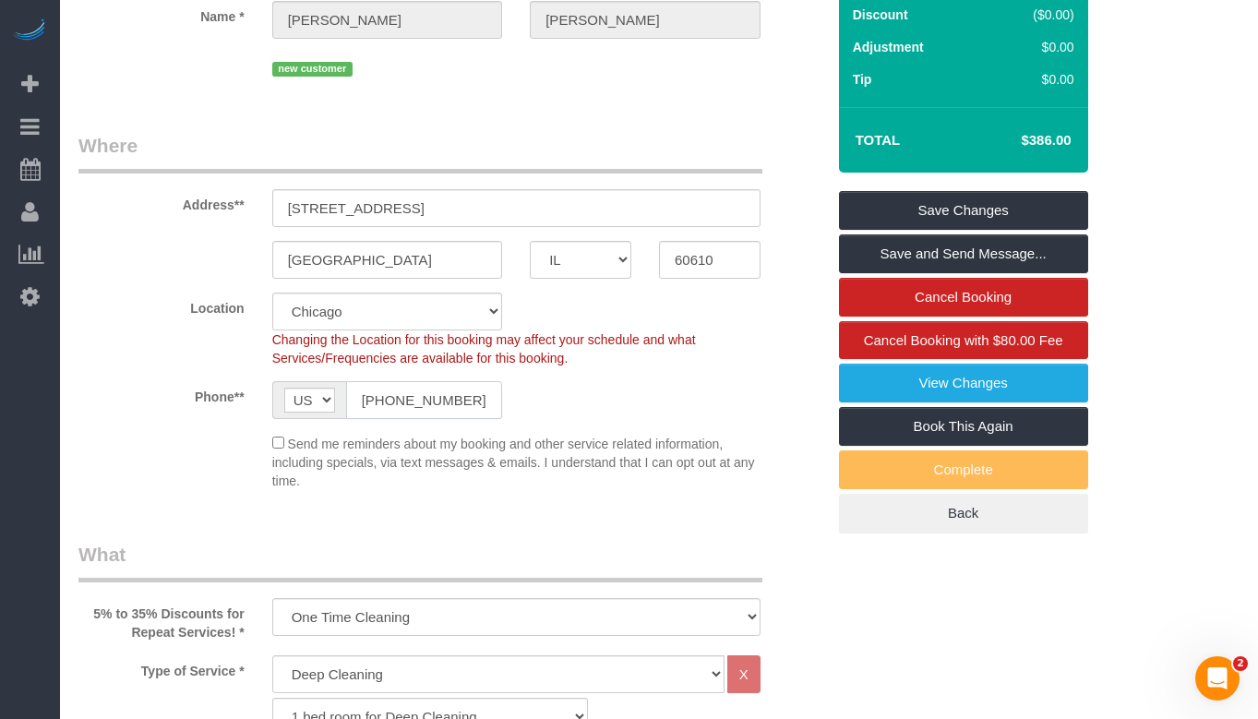
click at [400, 419] on input "[PHONE_NUMBER]" at bounding box center [424, 400] width 157 height 38
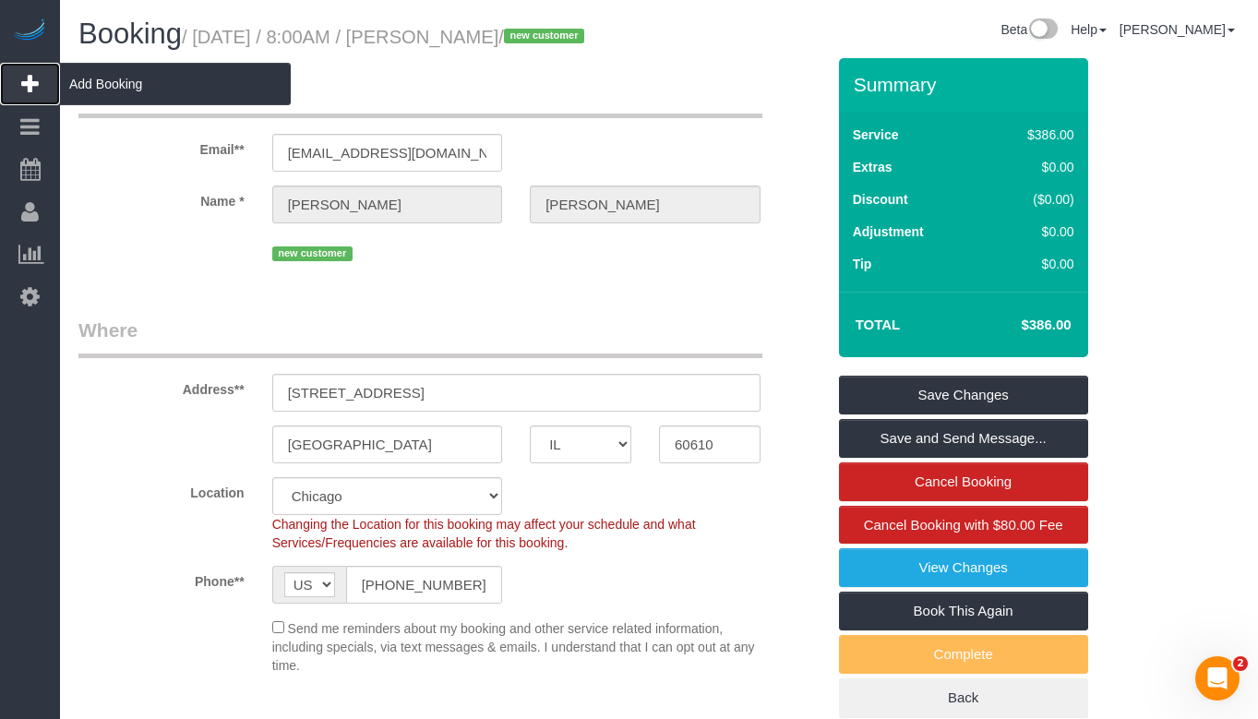
click at [97, 90] on span "Add Booking" at bounding box center [175, 84] width 231 height 42
select select "512"
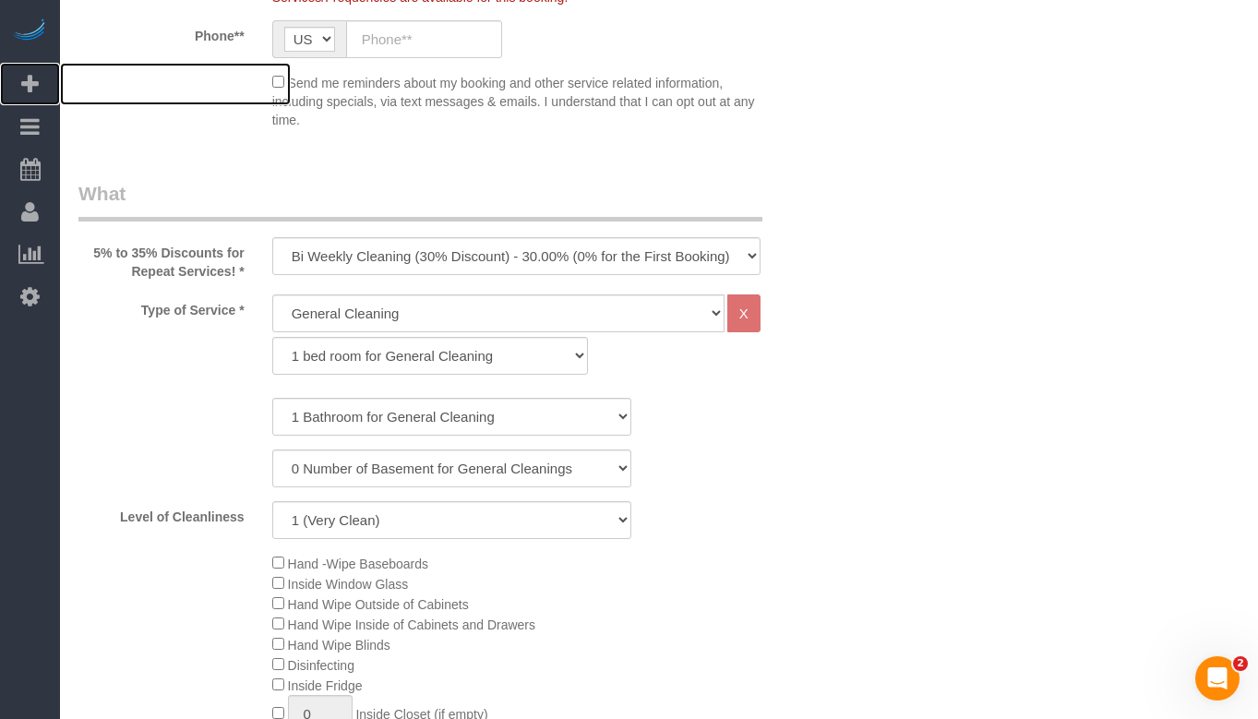
scroll to position [554, 0]
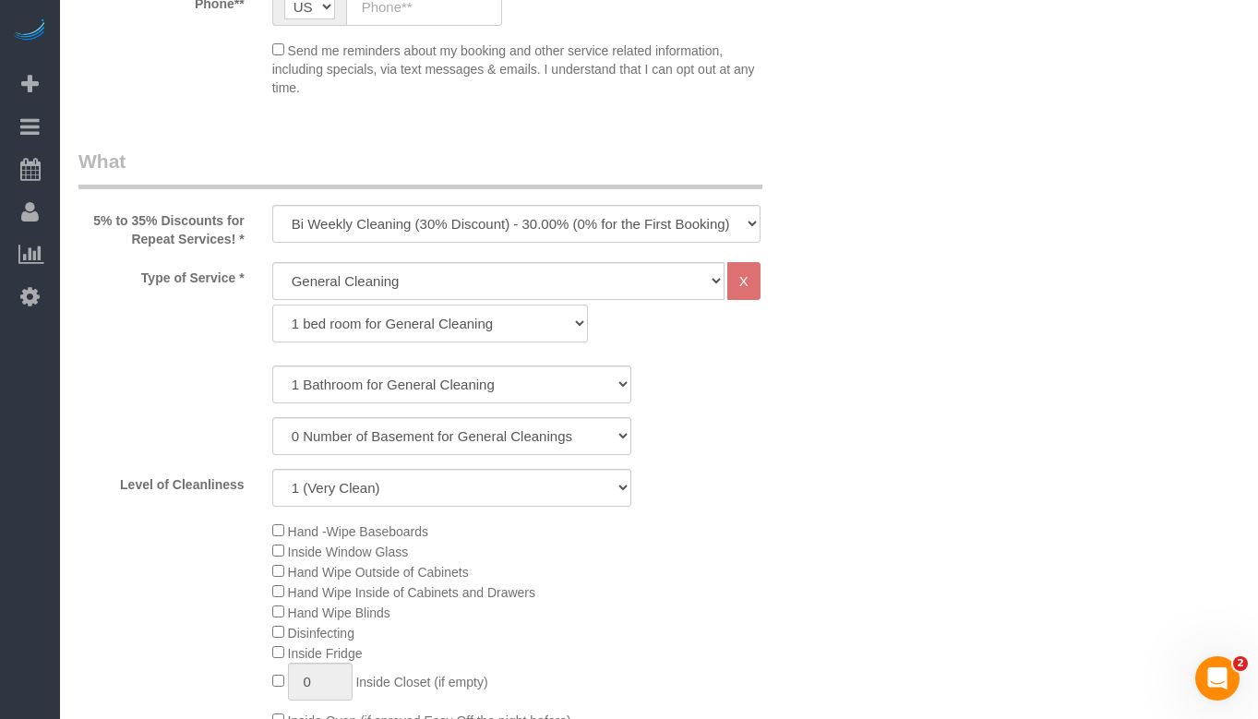
click at [426, 308] on select "1 bed room for General Cleaning 2 bed room for General Cleaning 3 bed room for …" at bounding box center [430, 324] width 317 height 38
click at [587, 228] on select "One Time Cleaning Weekly Cleaning (35% Discount) - 35.00% (0% for the First Boo…" at bounding box center [516, 224] width 488 height 38
select select "object:1944"
click at [272, 205] on select "One Time Cleaning Weekly Cleaning (35% Discount) - 35.00% (0% for the First Boo…" at bounding box center [516, 224] width 488 height 38
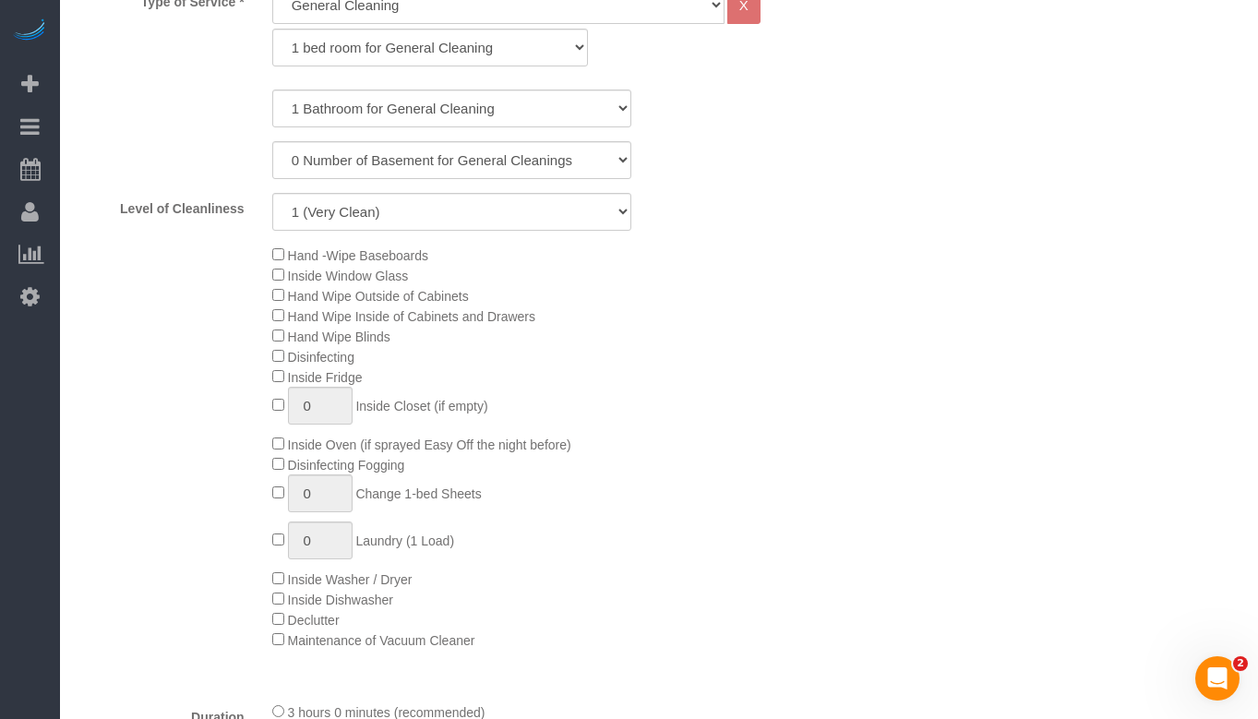
scroll to position [830, 0]
click at [576, 212] on select "1 (Very Clean) 2 3 4 5 (Average Condition) 6 7 8 9 10 (Extremely Dirty)" at bounding box center [451, 211] width 359 height 38
click at [272, 192] on select "1 (Very Clean) 2 3 4 5 (Average Condition) 6 7 8 9 10 (Extremely Dirty)" at bounding box center [451, 211] width 359 height 38
click at [812, 331] on div "Hand -Wipe Baseboards Inside Window Glass Hand Wipe Outside of Cabinets Hand Wi…" at bounding box center [548, 446] width 580 height 405
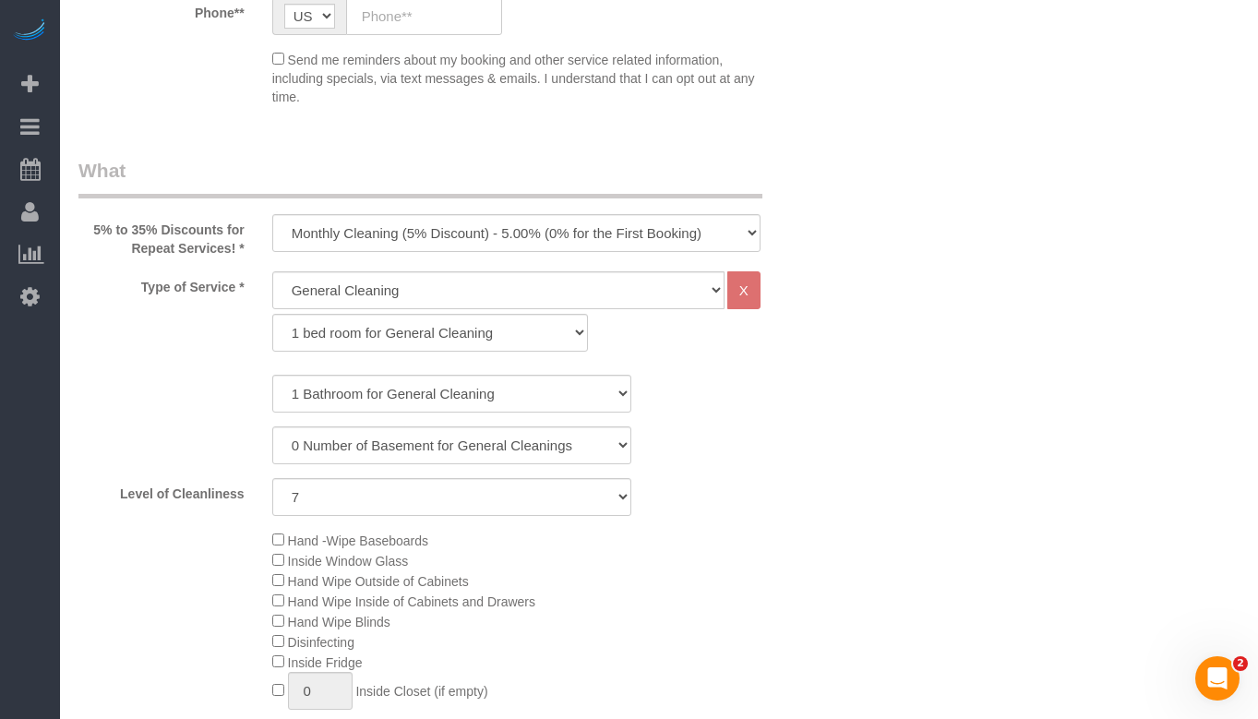
scroll to position [554, 0]
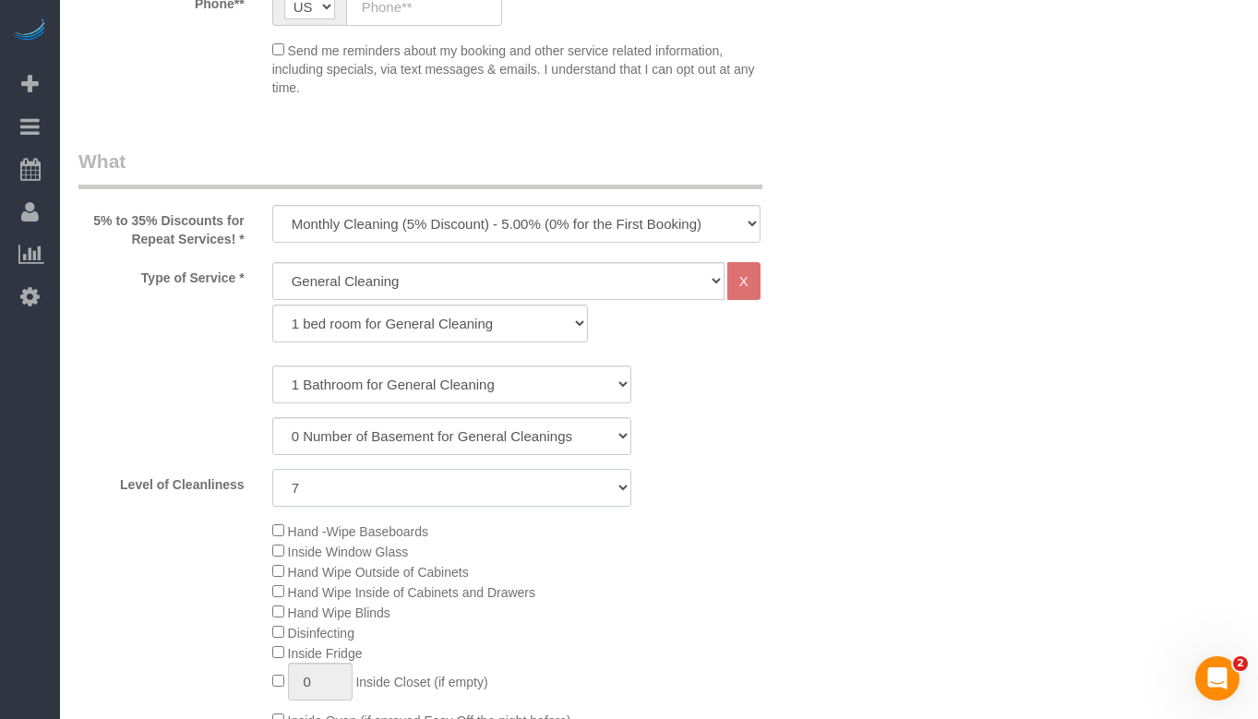
click at [490, 476] on select "1 (Very Clean) 2 3 4 5 (Average Condition) 6 7 8 9 10 (Extremely Dirty)" at bounding box center [451, 488] width 359 height 38
click at [272, 469] on select "1 (Very Clean) 2 3 4 5 (Average Condition) 6 7 8 9 10 (Extremely Dirty)" at bounding box center [451, 488] width 359 height 38
click at [491, 476] on select "1 (Very Clean) 2 3 4 5 (Average Condition) 6 7 8 9 10 (Extremely Dirty)" at bounding box center [451, 488] width 359 height 38
select select "7"
click at [272, 469] on select "1 (Very Clean) 2 3 4 5 (Average Condition) 6 7 8 9 10 (Extremely Dirty)" at bounding box center [451, 488] width 359 height 38
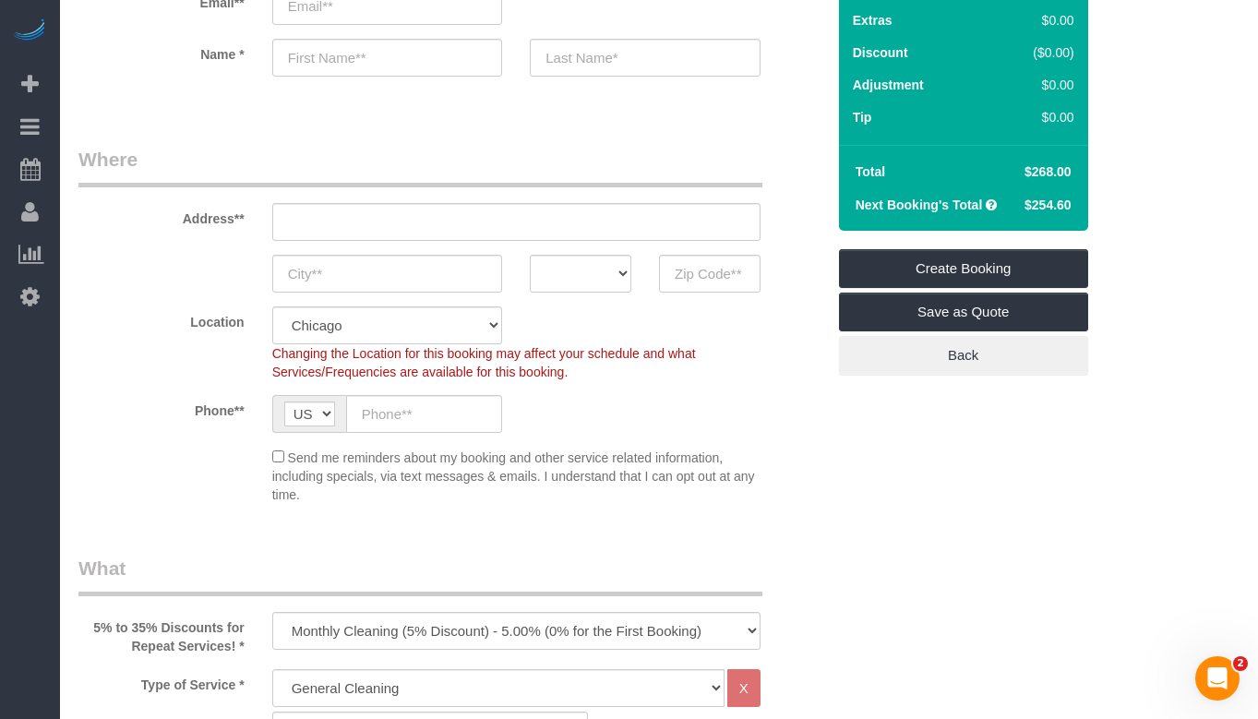
scroll to position [92, 0]
